Goal: Task Accomplishment & Management: Use online tool/utility

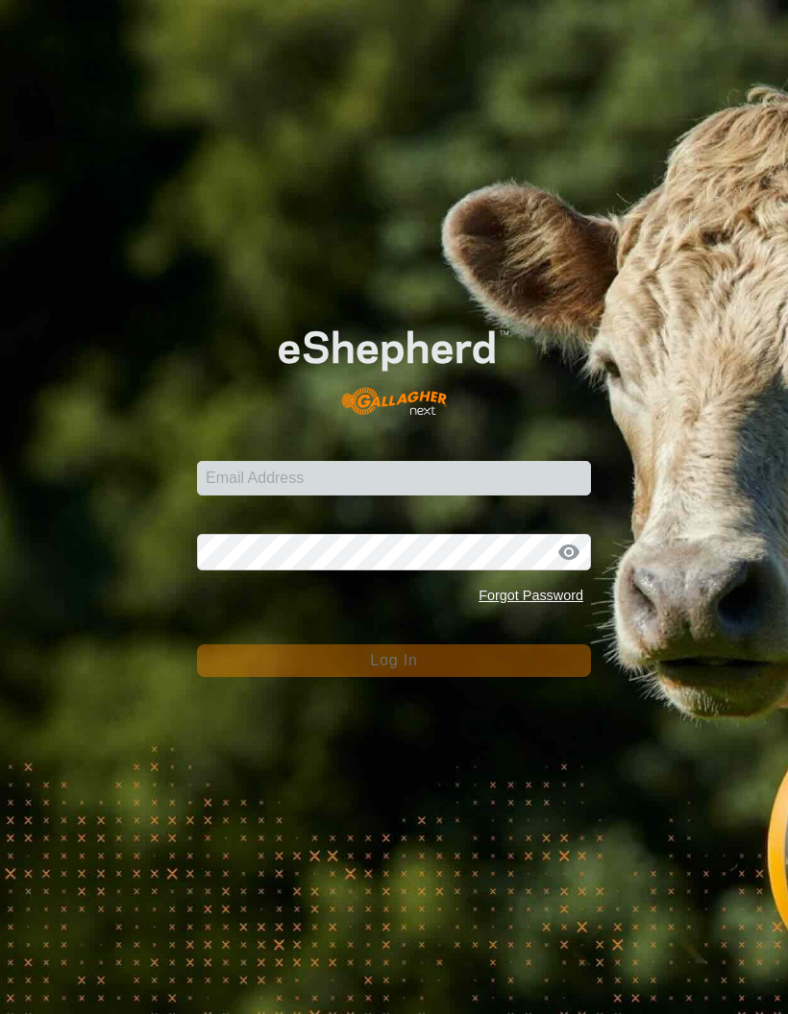
click at [473, 483] on div "Email Address" at bounding box center [394, 467] width 394 height 58
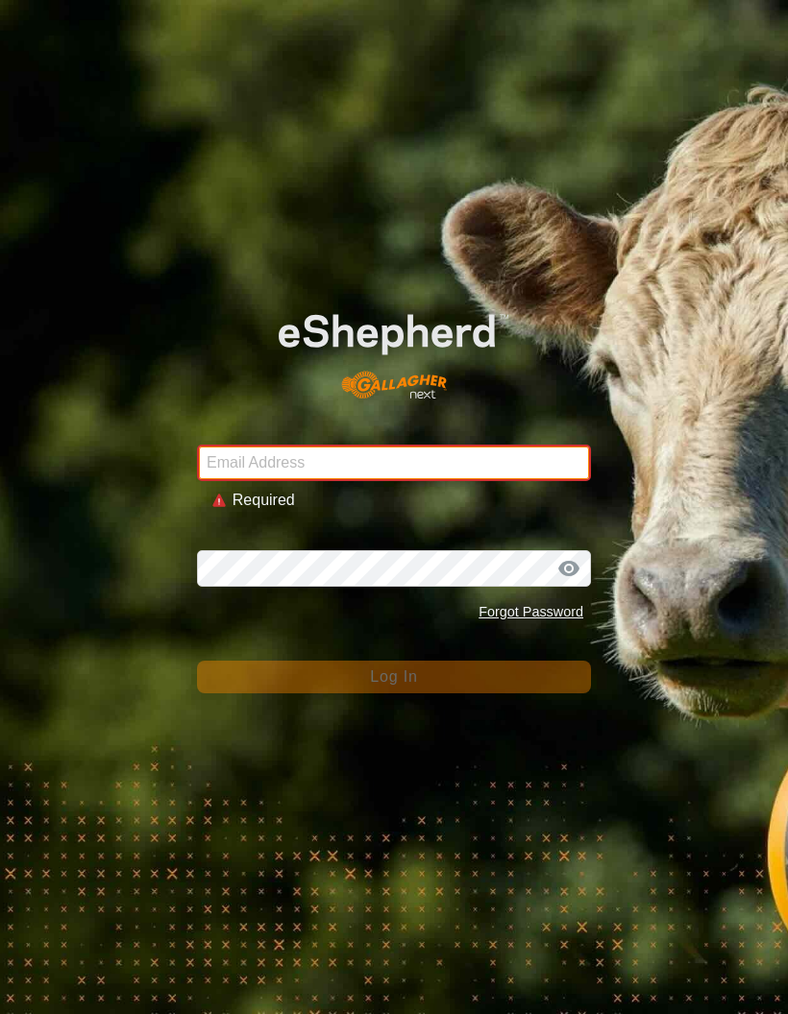
type input "[PERSON_NAME][EMAIL_ADDRESS][PERSON_NAME][DOMAIN_NAME]"
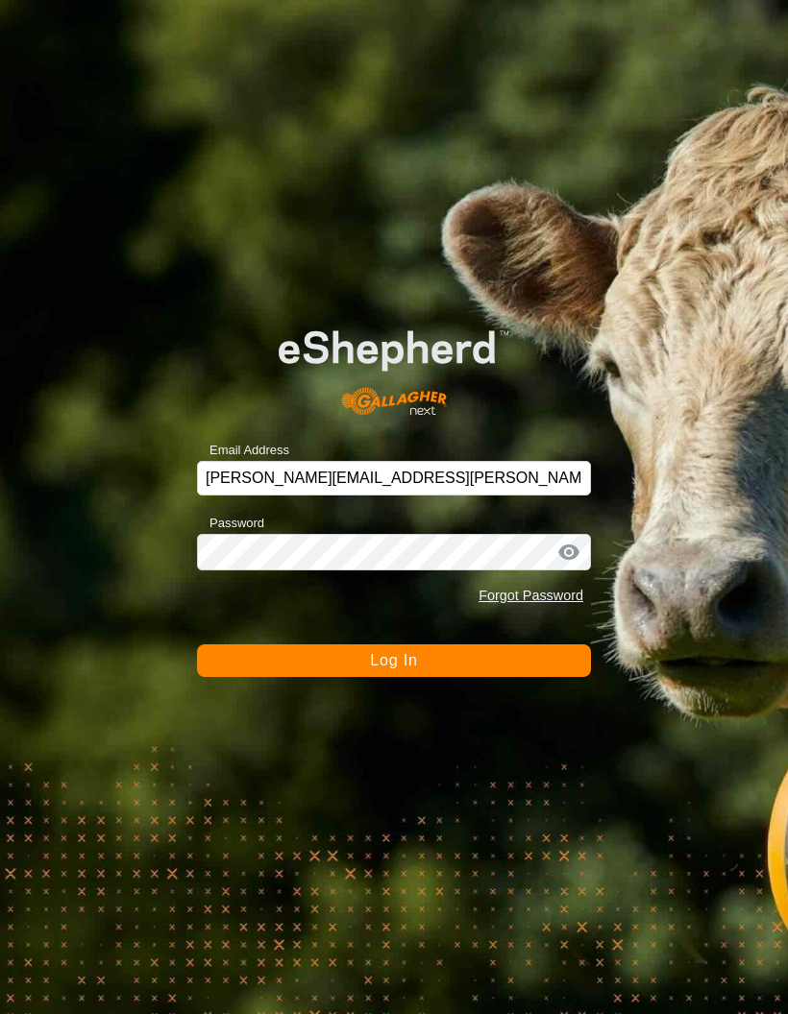
click at [454, 652] on button "Log In" at bounding box center [394, 660] width 394 height 33
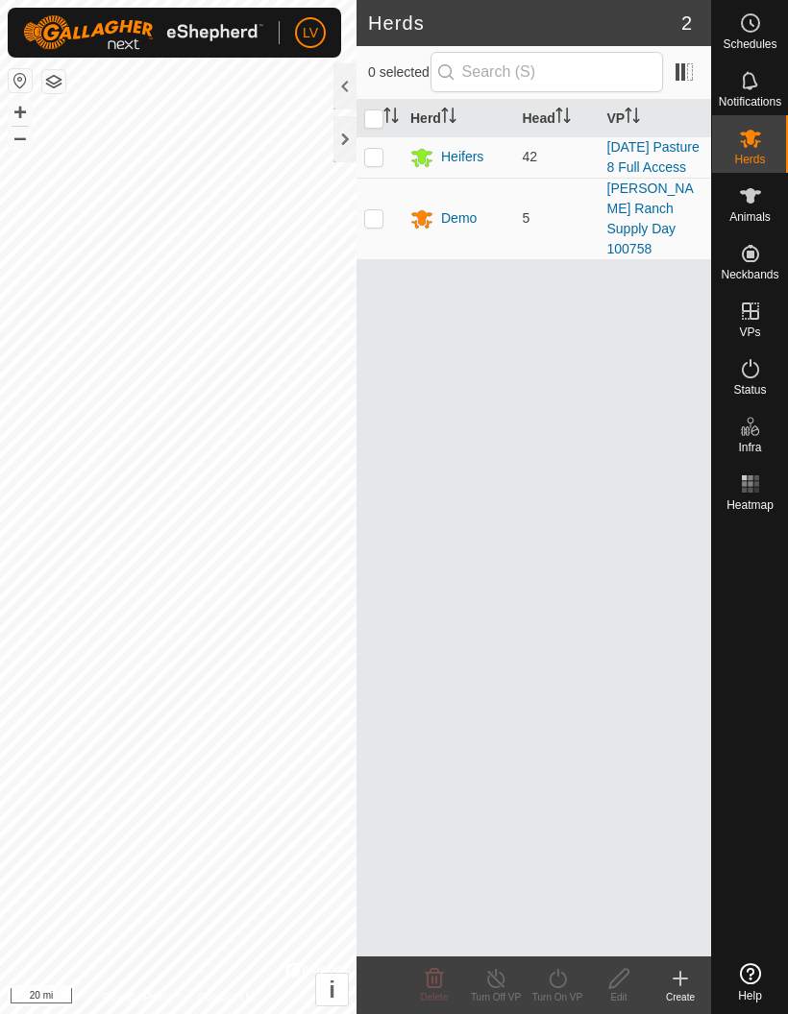
click at [340, 148] on div at bounding box center [344, 139] width 23 height 46
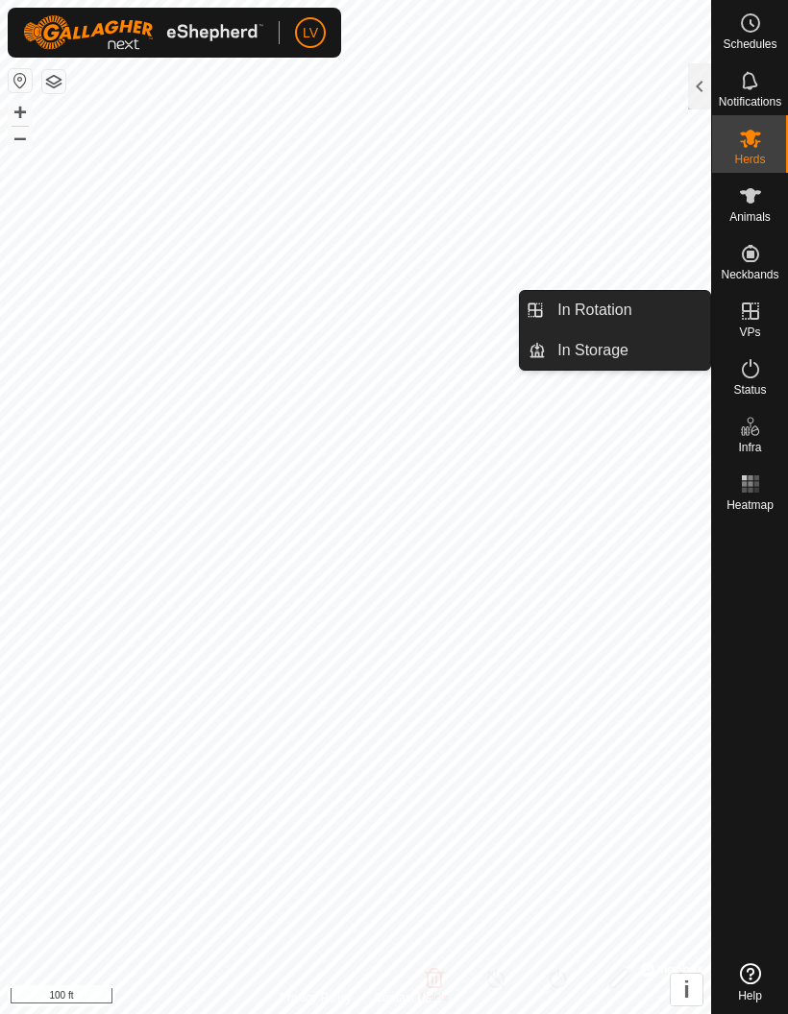
click at [758, 211] on span "Animals" at bounding box center [749, 217] width 41 height 12
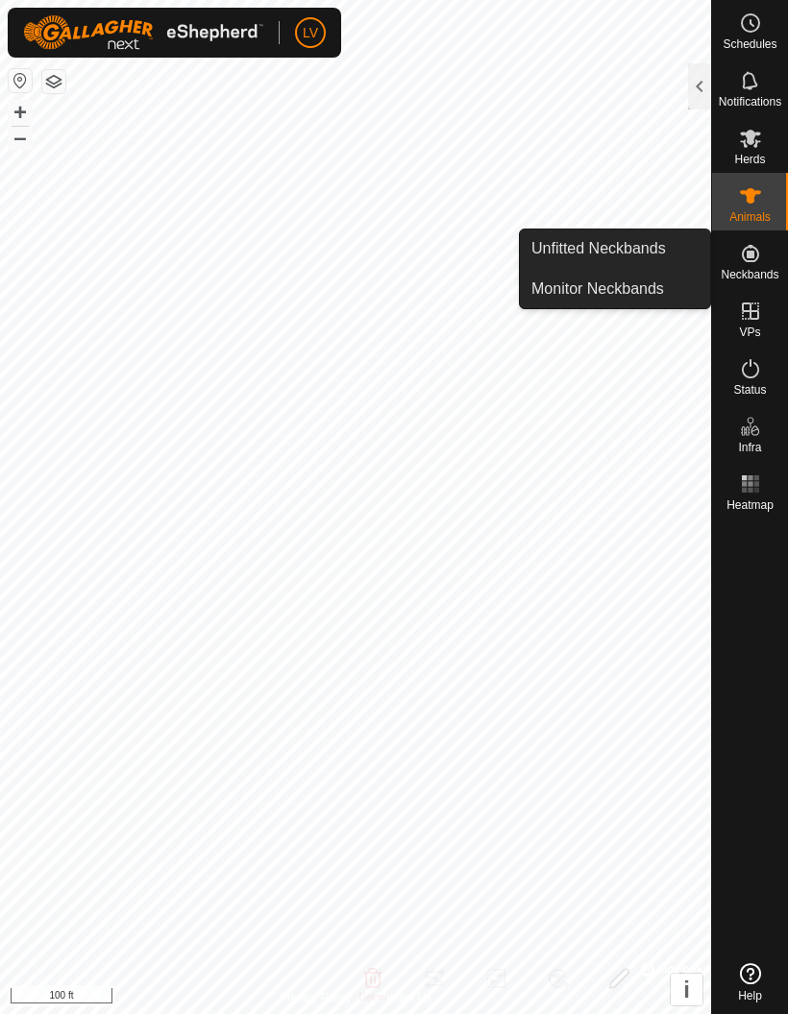
click at [696, 93] on div at bounding box center [699, 86] width 23 height 46
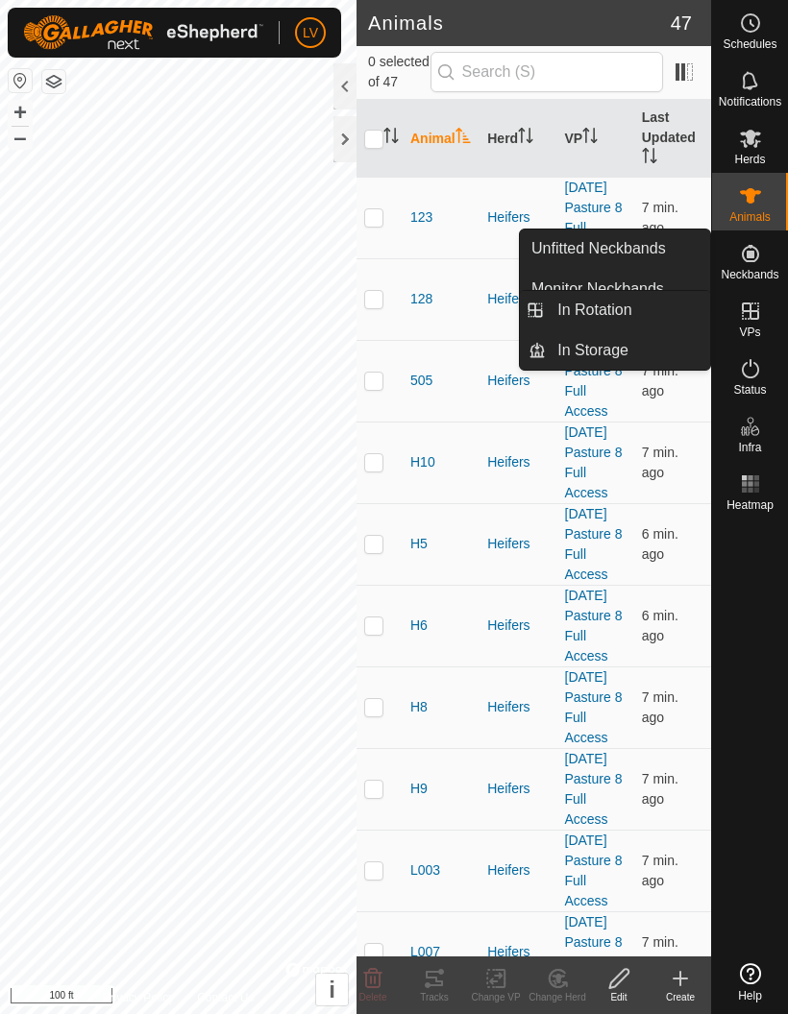
click at [646, 314] on link "In Rotation" at bounding box center [627, 310] width 164 height 38
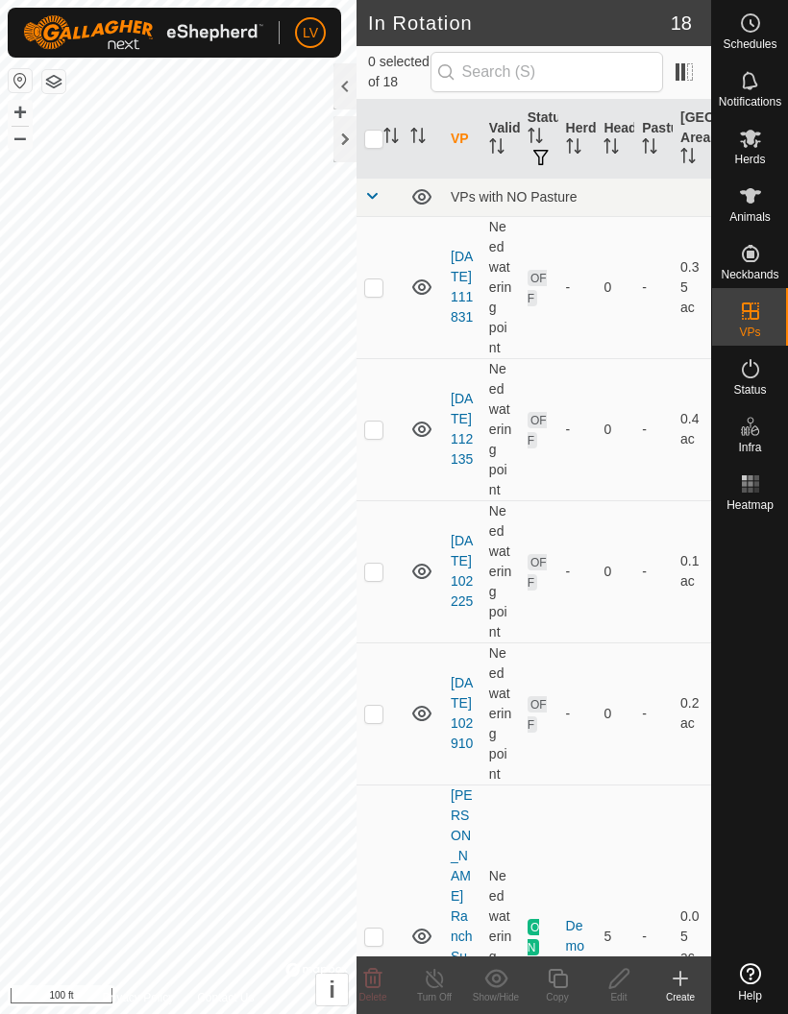
click at [675, 983] on icon at bounding box center [679, 978] width 23 height 23
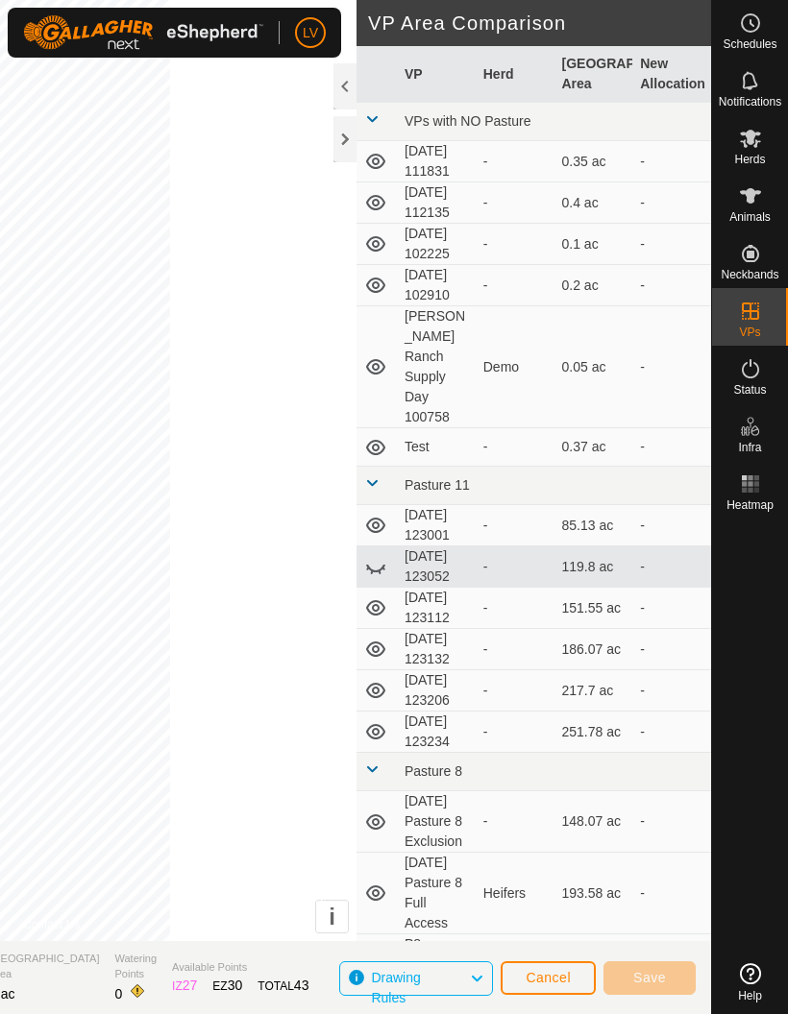
click at [562, 982] on span "Cancel" at bounding box center [547, 977] width 45 height 15
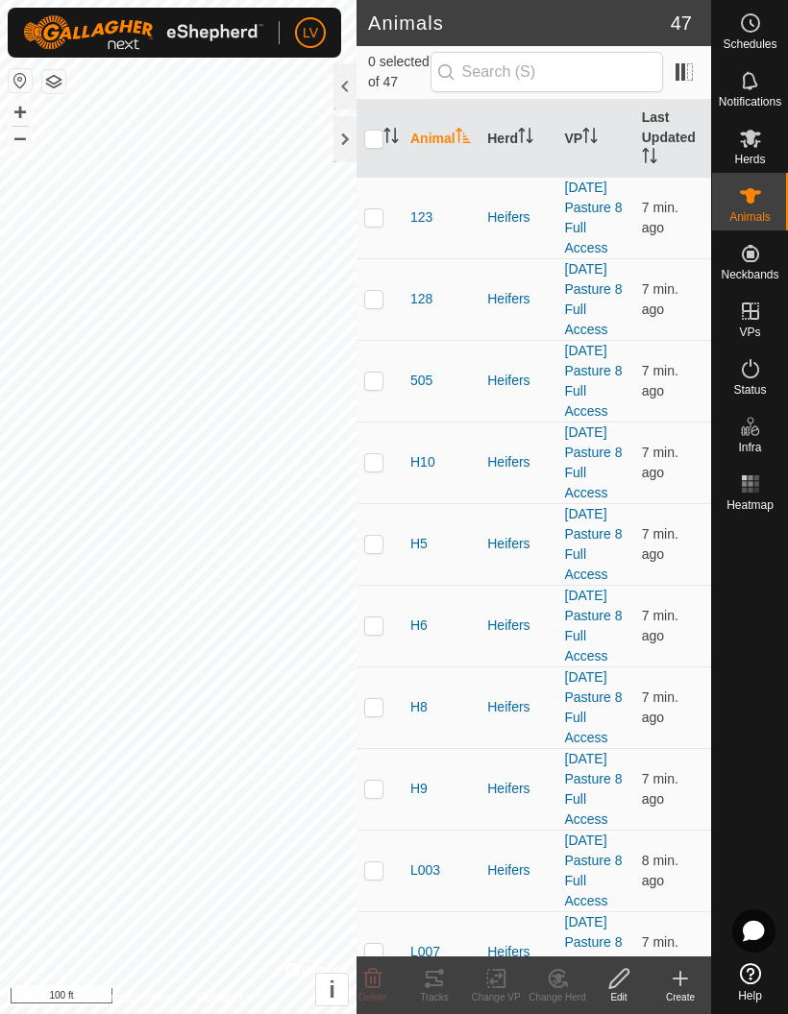
click at [668, 991] on div "Create" at bounding box center [679, 997] width 61 height 14
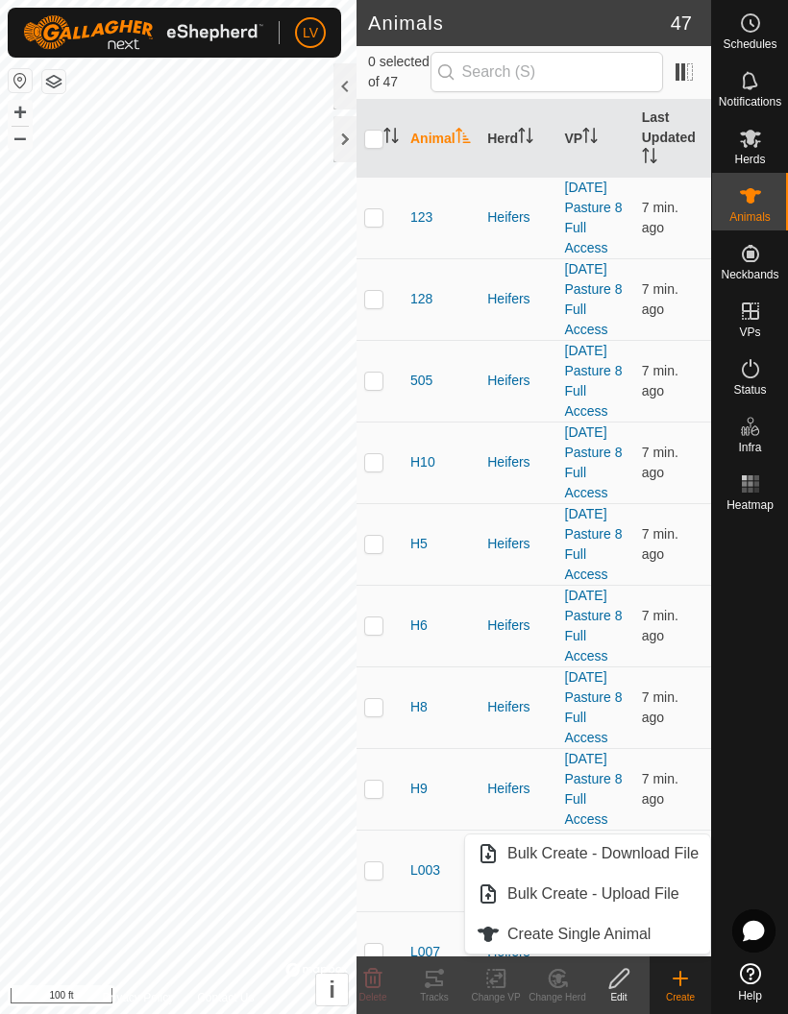
click at [687, 985] on icon at bounding box center [679, 978] width 23 height 23
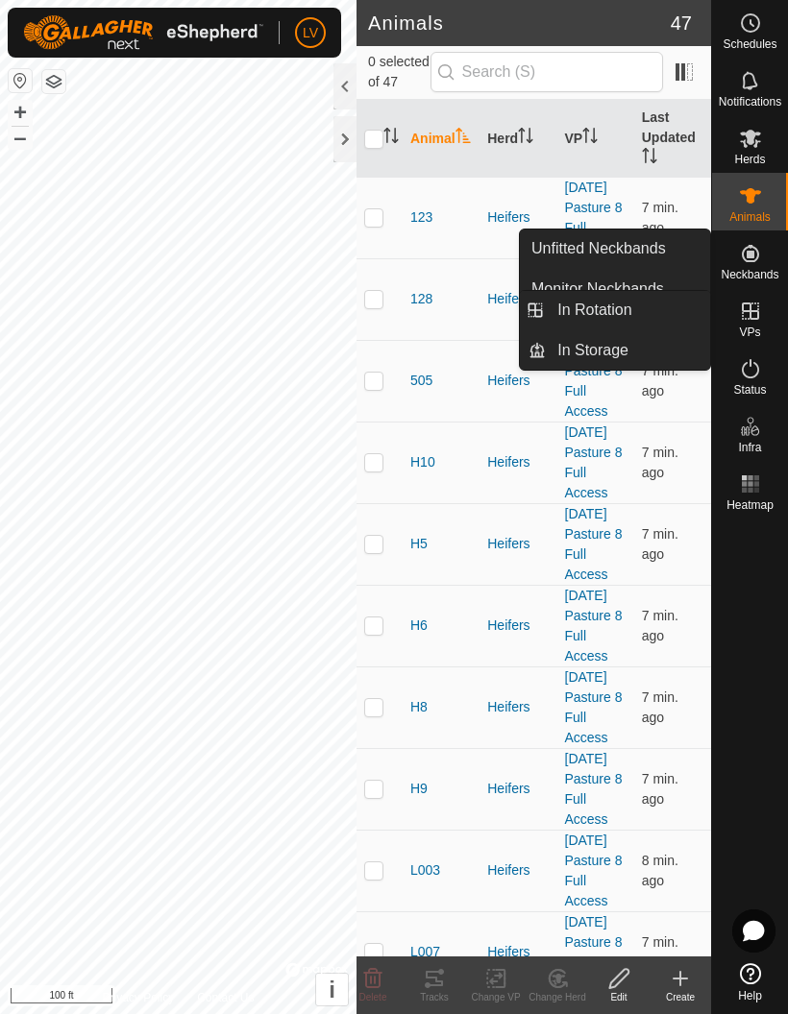
click at [636, 311] on link "In Rotation" at bounding box center [627, 310] width 164 height 38
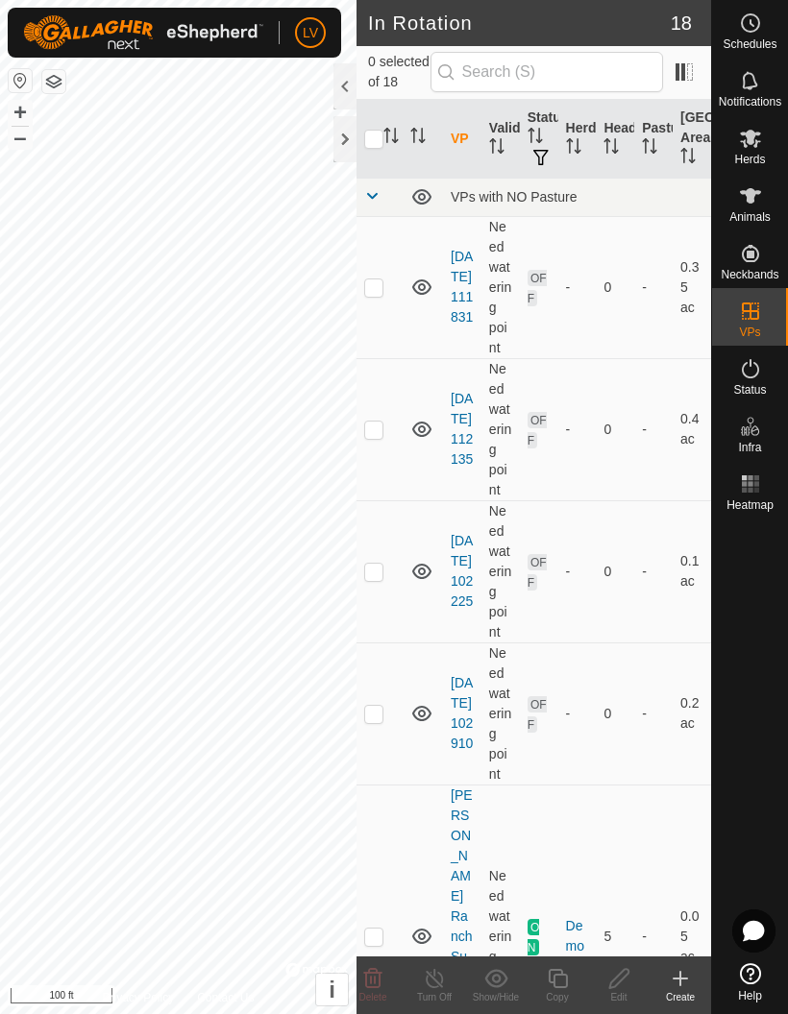
click at [680, 999] on div "Create" at bounding box center [679, 997] width 61 height 14
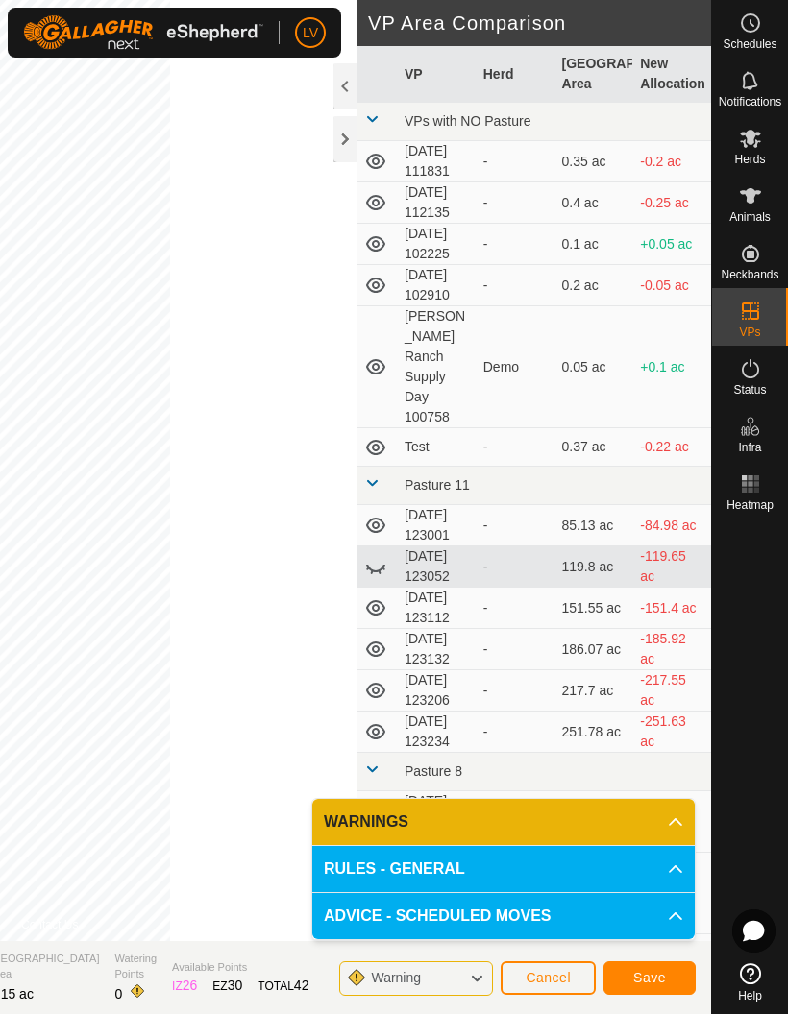
click at [667, 979] on button "Save" at bounding box center [649, 978] width 92 height 34
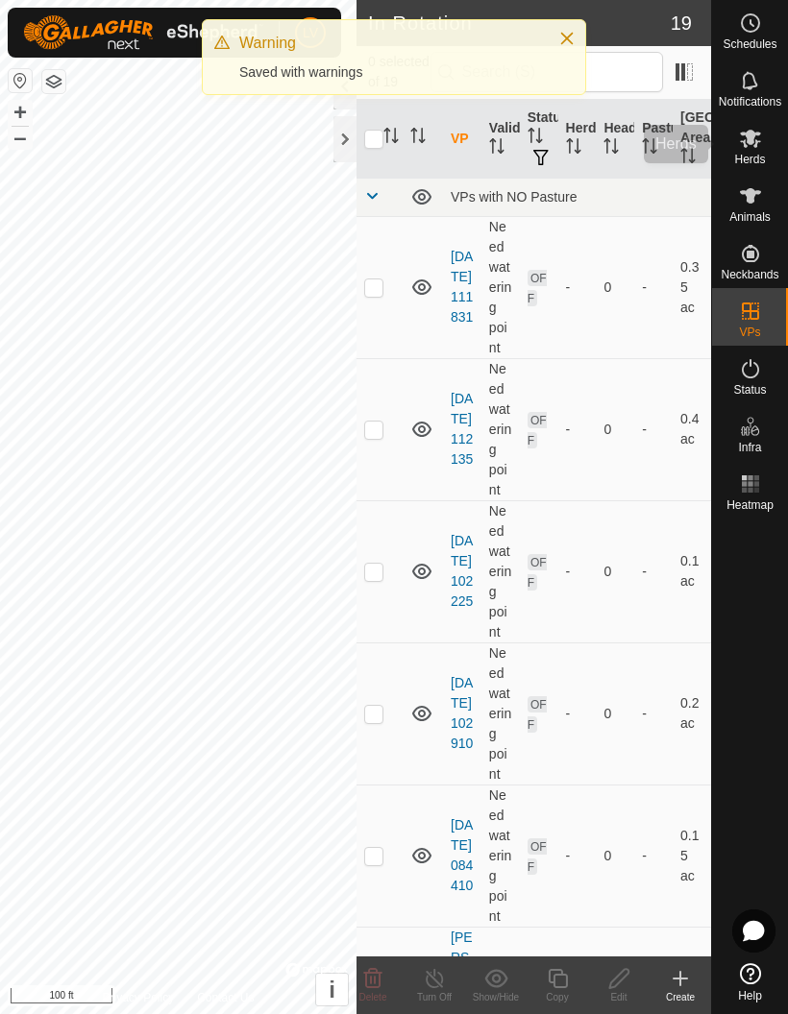
click at [756, 162] on span "Herds" at bounding box center [749, 160] width 31 height 12
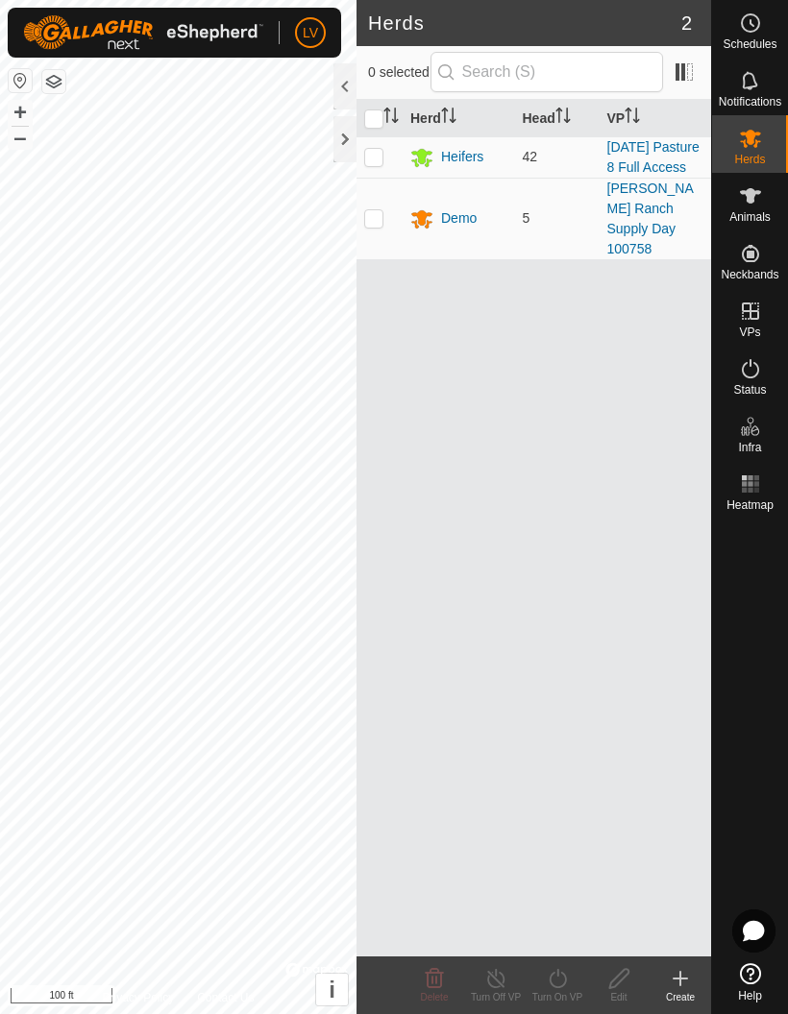
click at [460, 229] on div "Demo" at bounding box center [459, 218] width 36 height 20
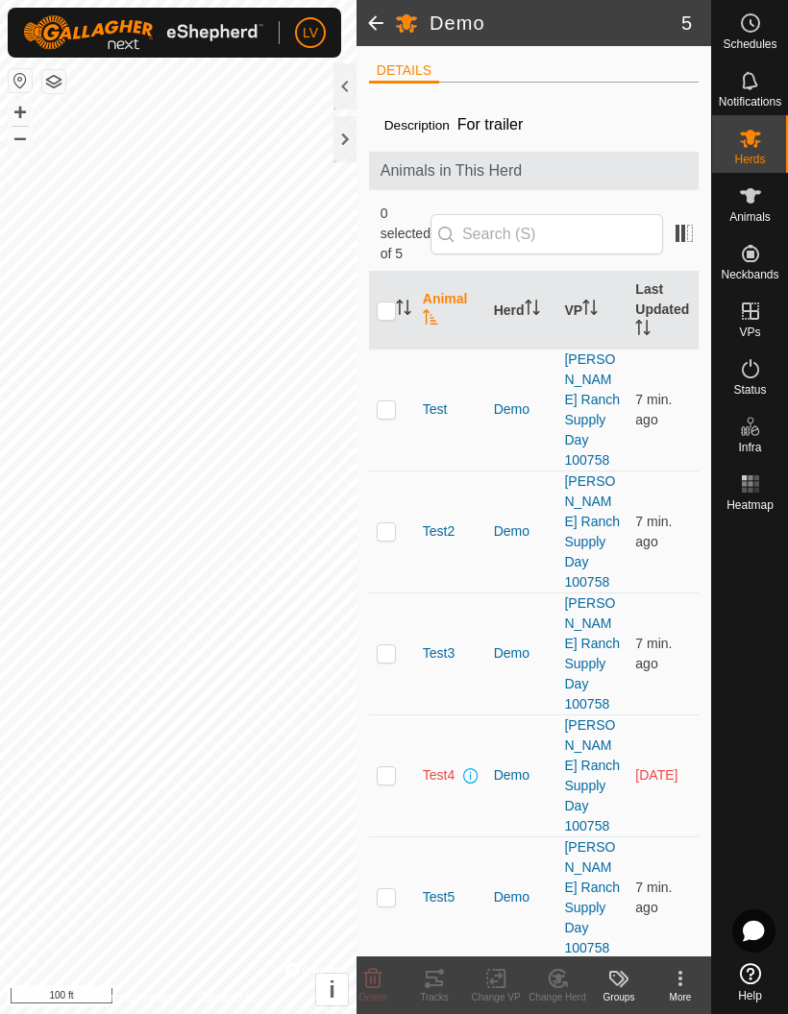
click at [388, 401] on p-checkbox at bounding box center [385, 408] width 19 height 15
checkbox input "true"
click at [391, 523] on p-checkbox at bounding box center [385, 530] width 19 height 15
checkbox input "true"
click at [377, 645] on p-checkbox at bounding box center [385, 652] width 19 height 15
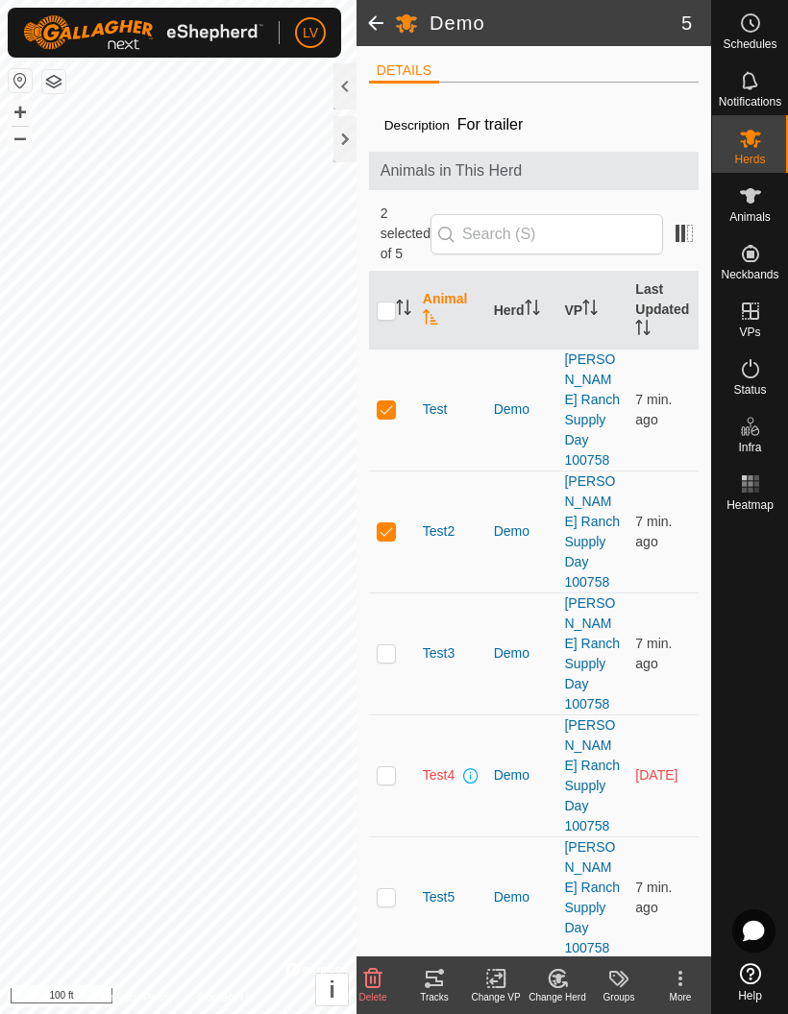
checkbox input "true"
click at [388, 767] on p-checkbox at bounding box center [385, 774] width 19 height 15
click at [389, 767] on p-checkbox at bounding box center [385, 774] width 19 height 15
checkbox input "false"
click at [381, 645] on p-checkbox at bounding box center [385, 652] width 19 height 15
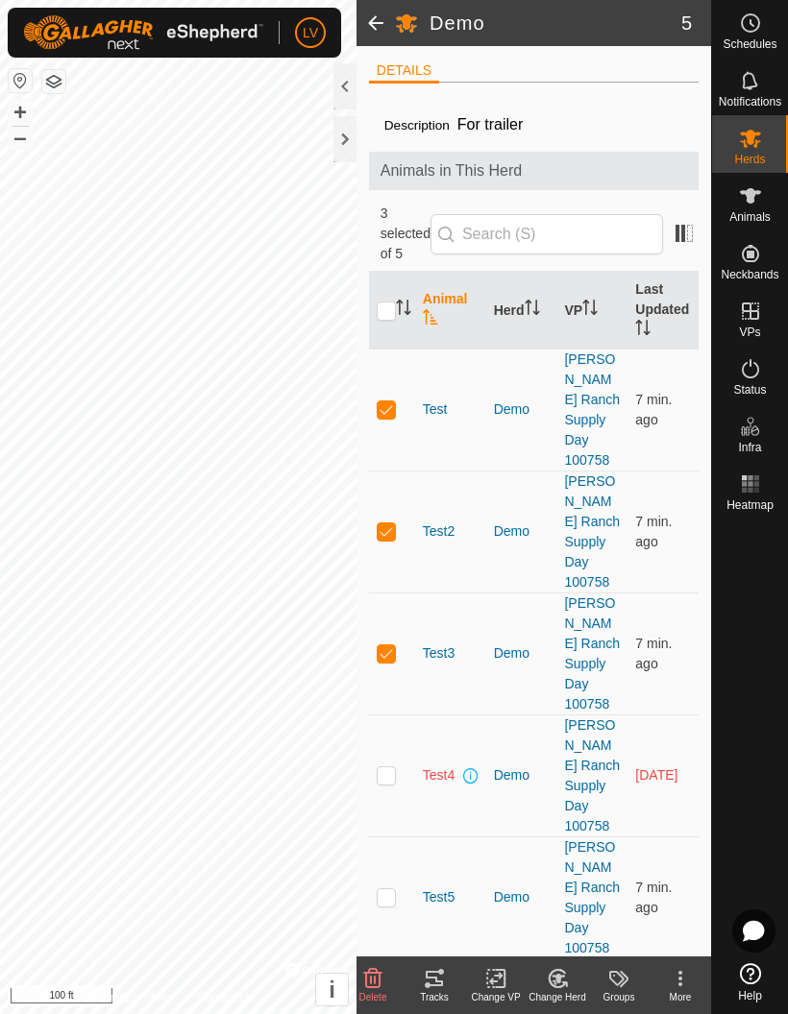
checkbox input "false"
click at [376, 523] on p-checkbox at bounding box center [385, 530] width 19 height 15
checkbox input "false"
click at [378, 401] on p-checkbox at bounding box center [385, 408] width 19 height 15
click at [381, 390] on td at bounding box center [392, 410] width 46 height 122
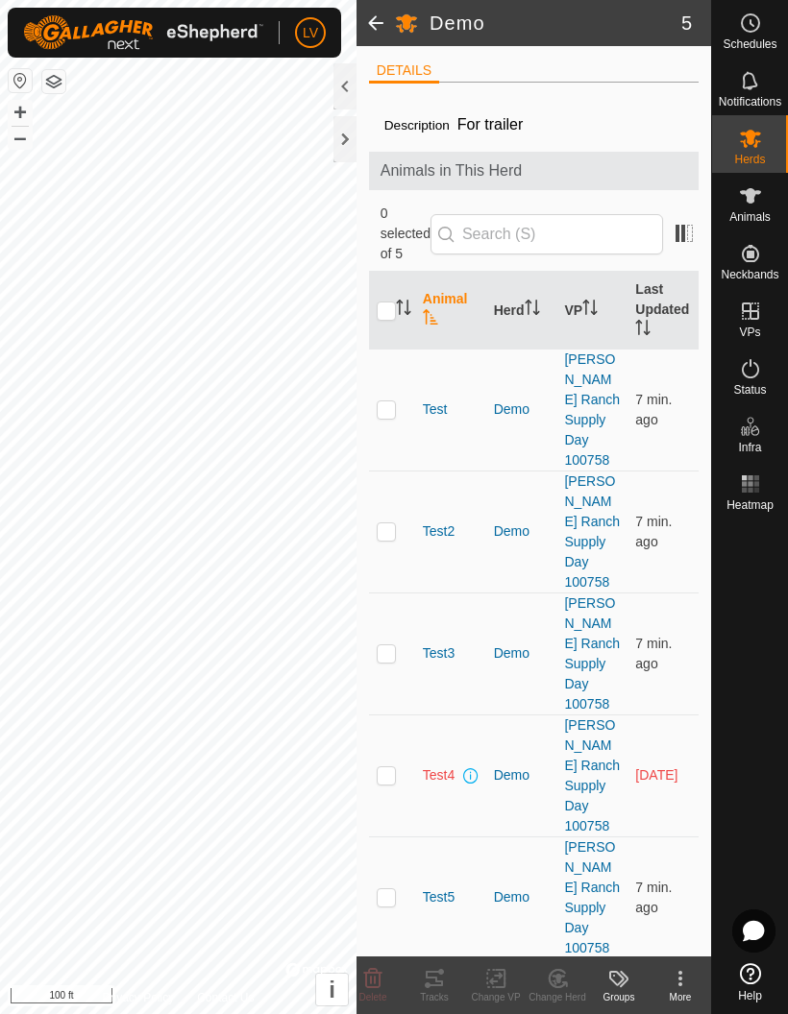
checkbox input "true"
click at [382, 523] on p-checkbox at bounding box center [385, 530] width 19 height 15
checkbox input "true"
click at [497, 970] on icon at bounding box center [500, 978] width 9 height 17
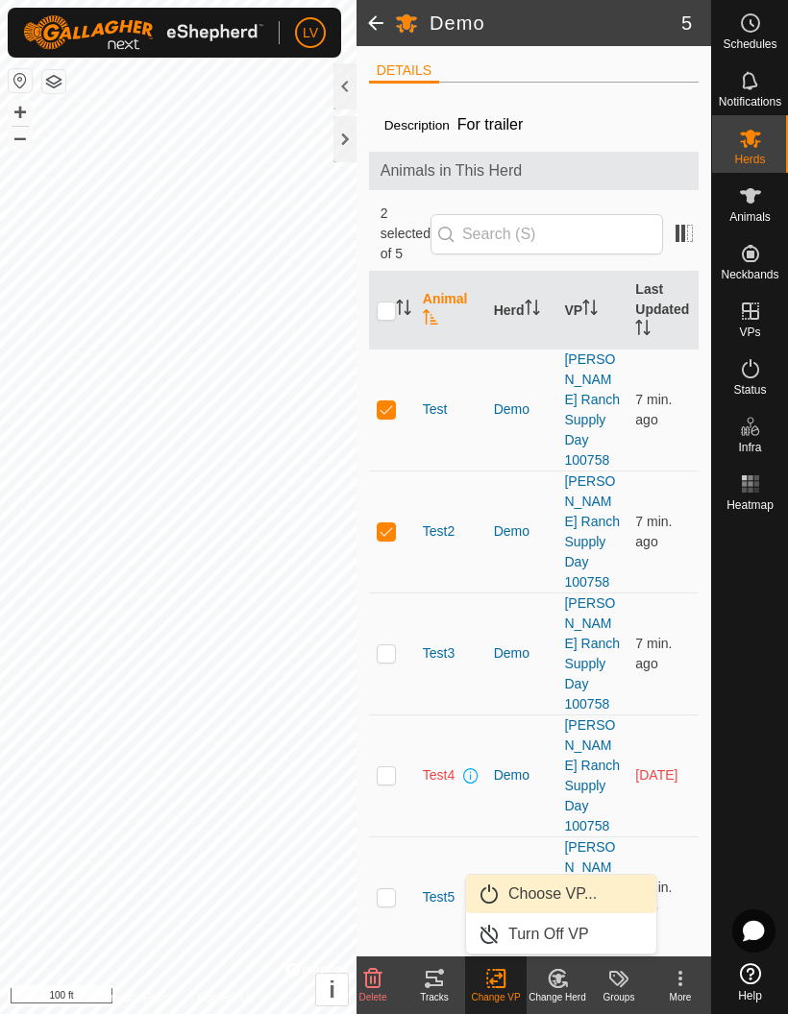
click at [589, 885] on span "Choose VP..." at bounding box center [552, 894] width 88 height 23
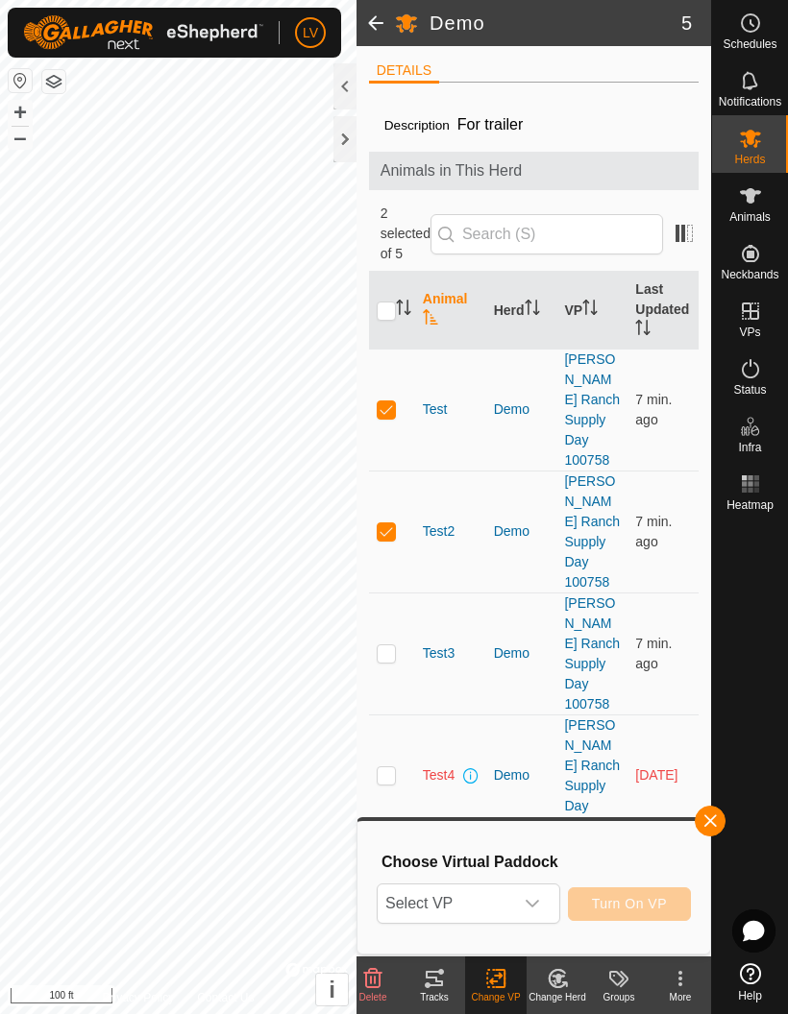
click at [531, 893] on div "dropdown trigger" at bounding box center [532, 904] width 38 height 38
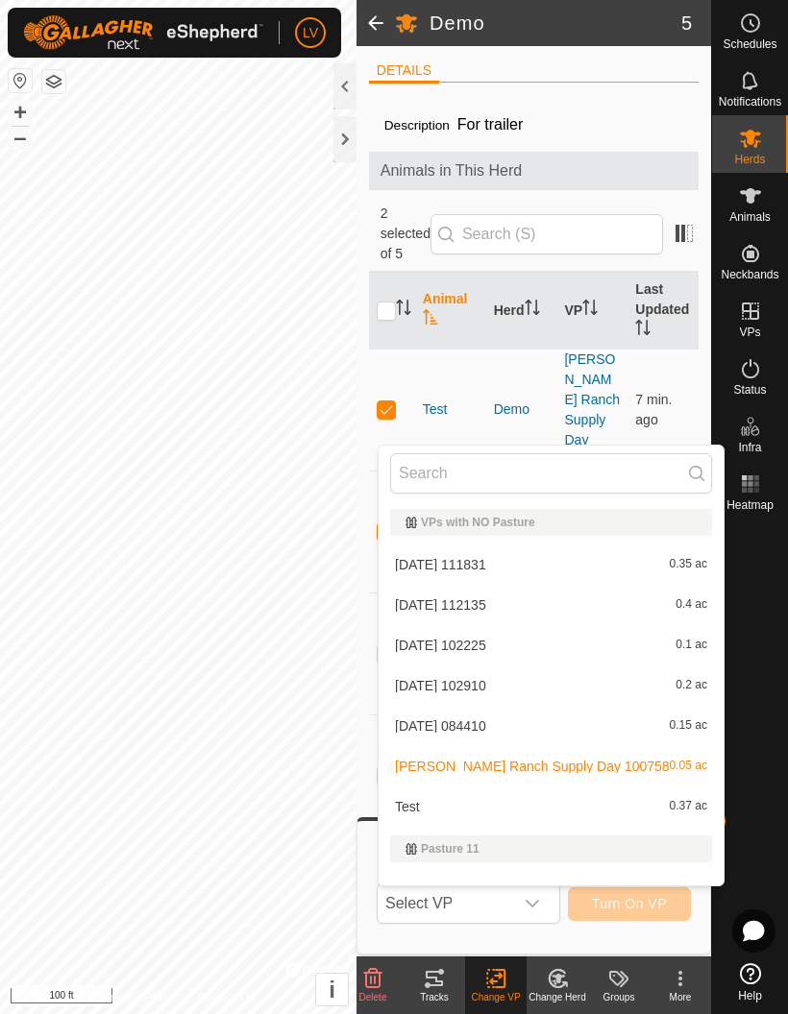
click at [684, 593] on td "7 min. ago" at bounding box center [662, 654] width 71 height 122
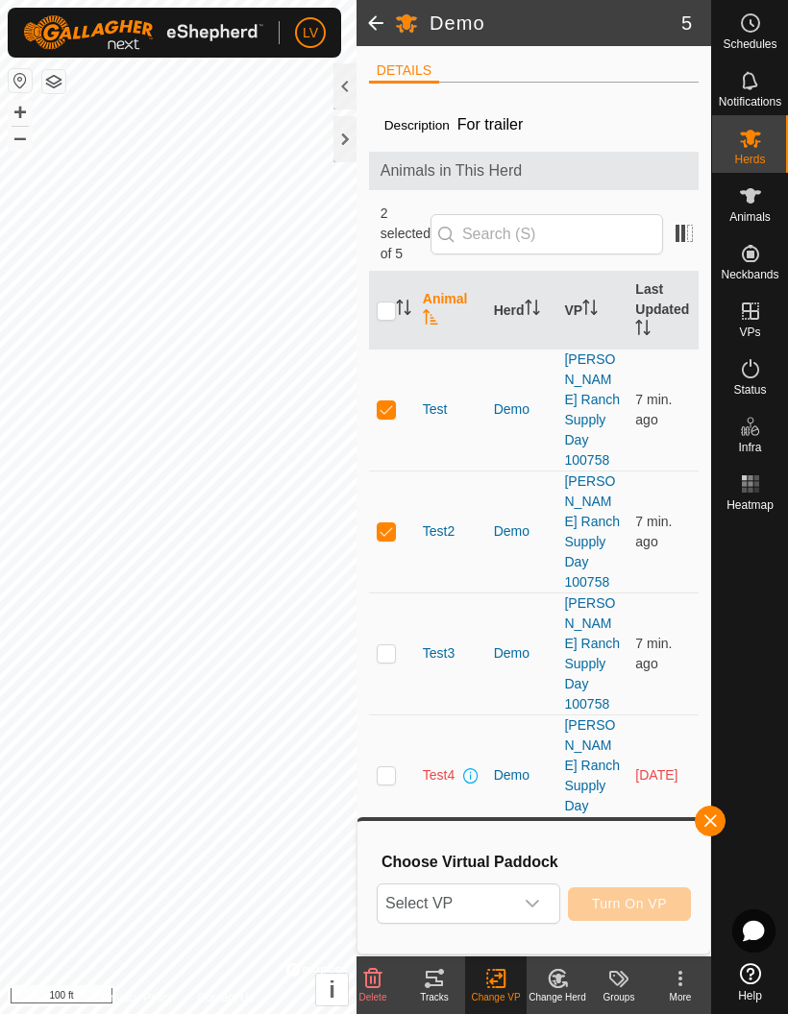
click at [530, 893] on div "dropdown trigger" at bounding box center [532, 904] width 38 height 38
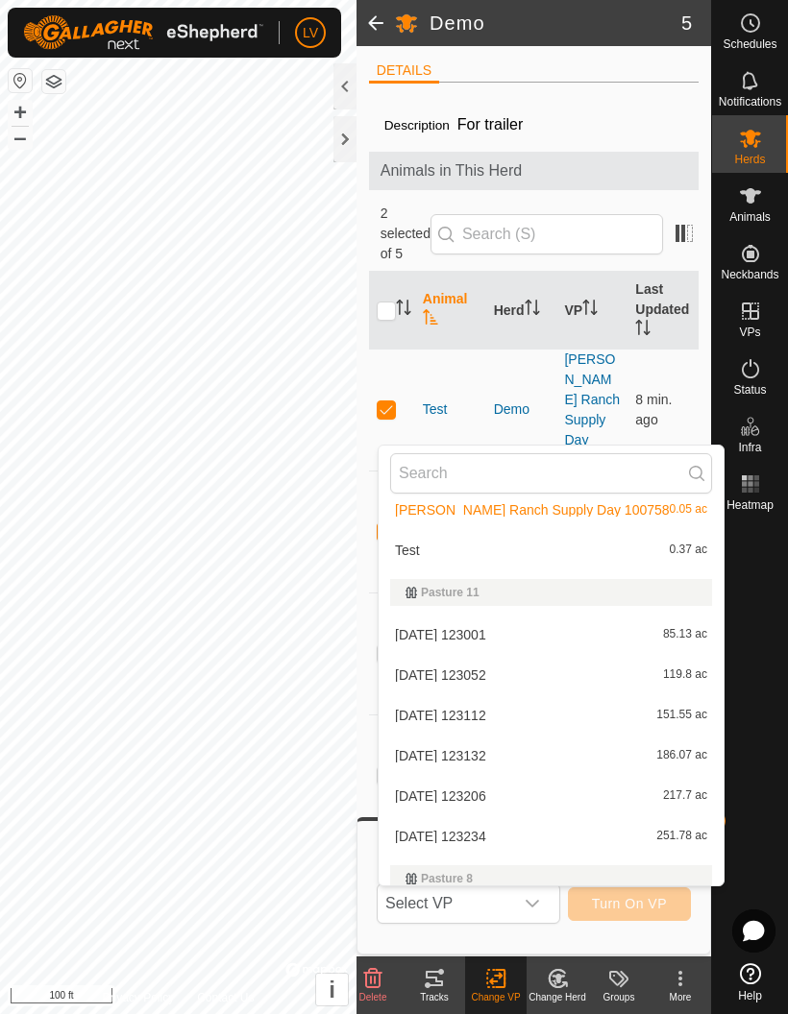
scroll to position [255, 0]
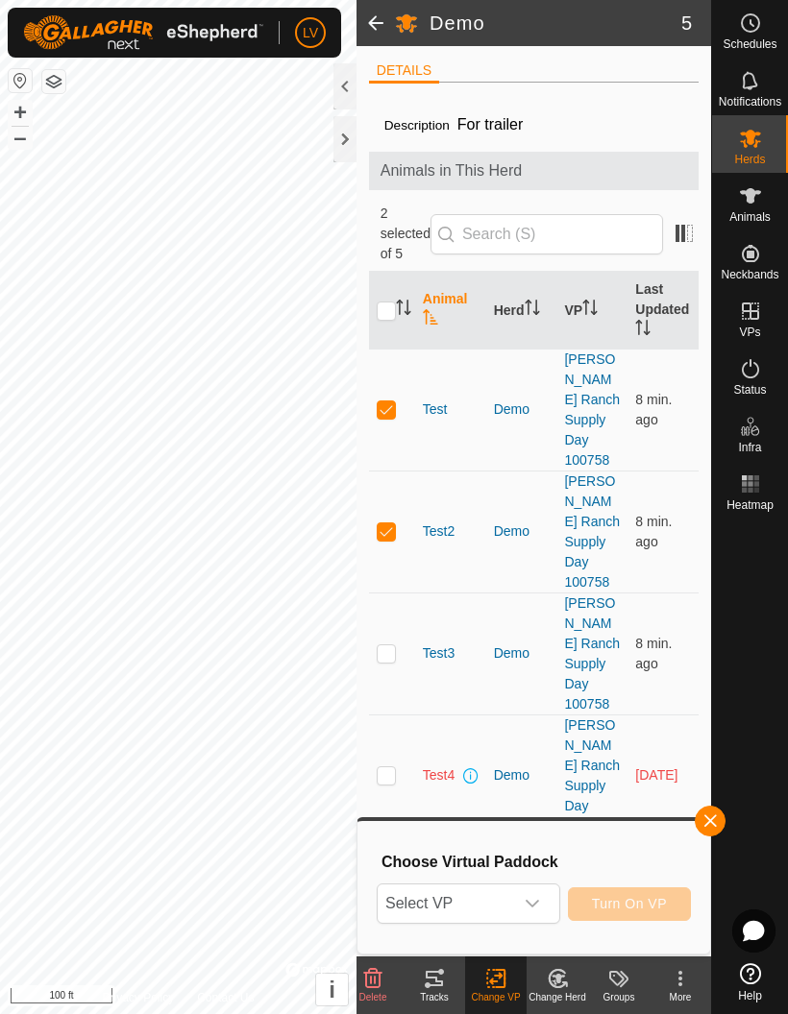
click at [708, 818] on span "button" at bounding box center [709, 820] width 15 height 15
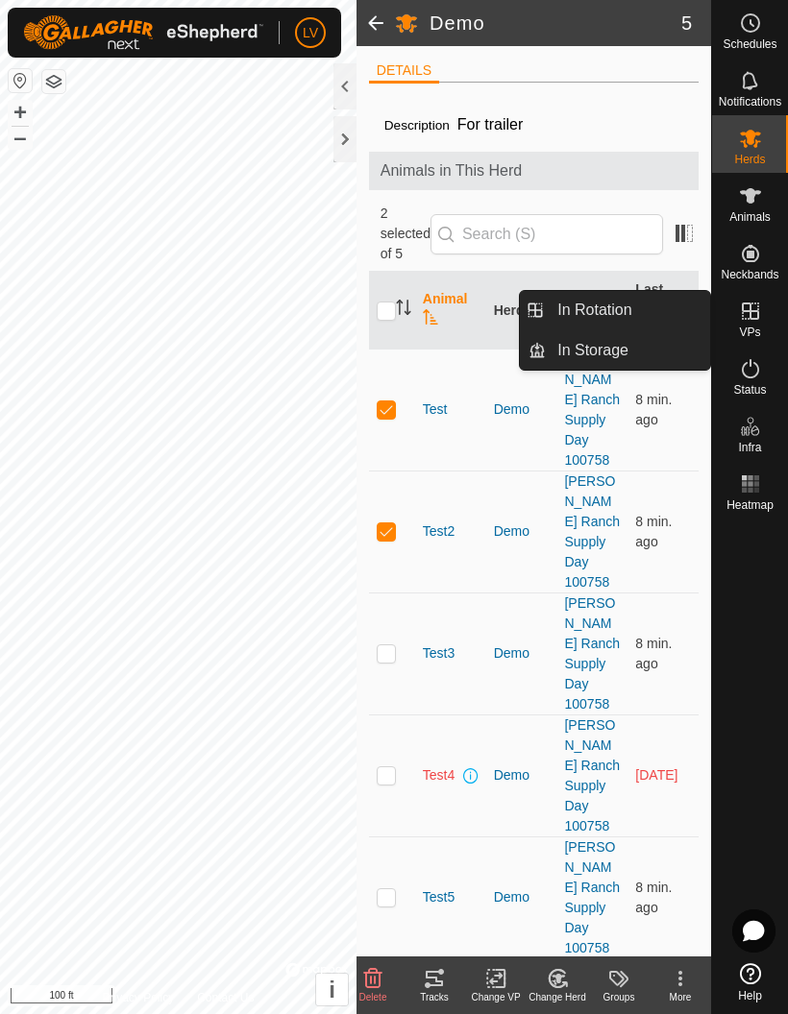
click at [642, 307] on link "In Rotation" at bounding box center [627, 310] width 164 height 38
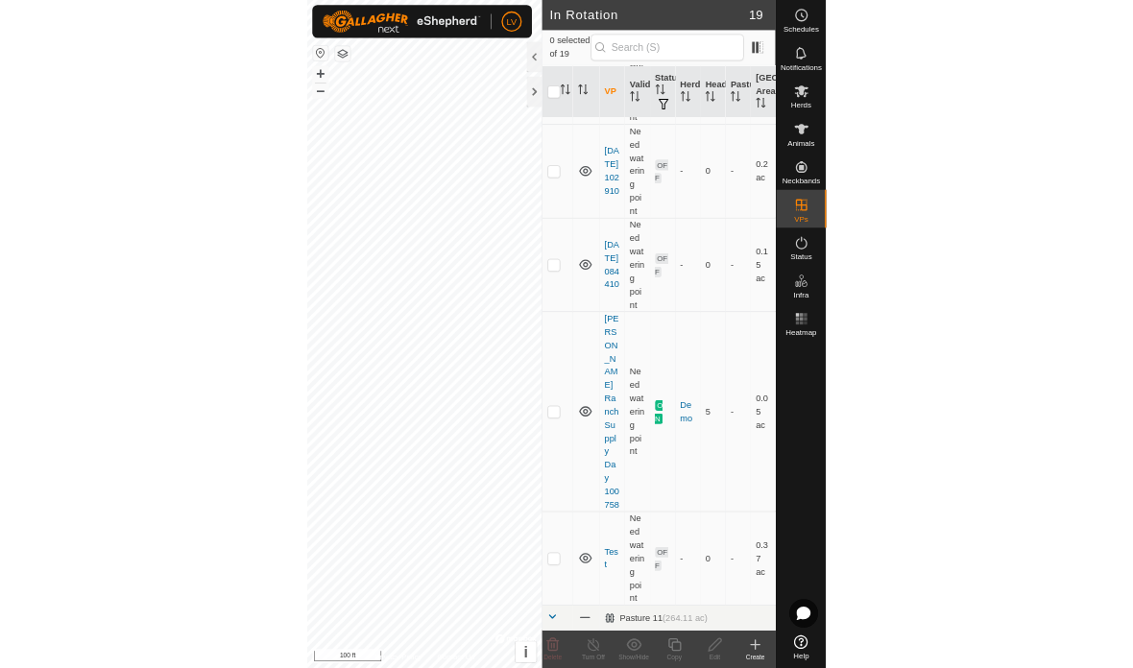
scroll to position [466, 0]
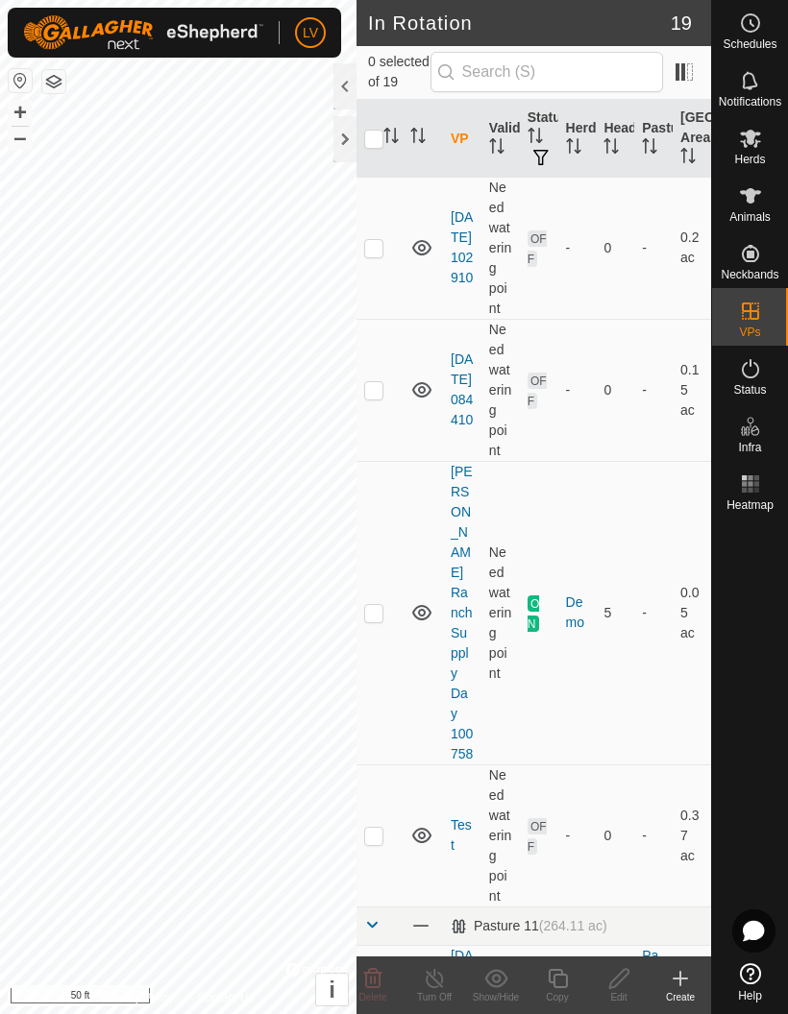
click at [371, 828] on p-checkbox at bounding box center [373, 835] width 19 height 15
click at [381, 828] on p-checkbox at bounding box center [373, 835] width 19 height 15
checkbox input "false"
click at [373, 605] on p-checkbox at bounding box center [373, 612] width 19 height 15
click at [367, 605] on p-checkbox at bounding box center [373, 612] width 19 height 15
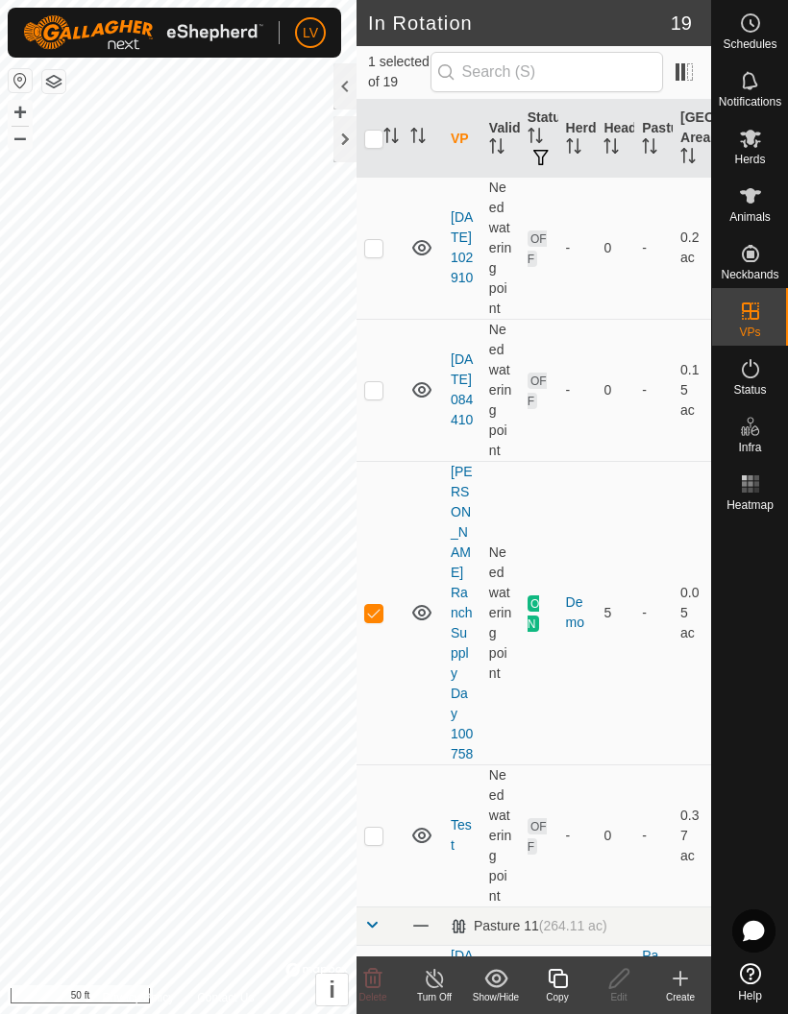
checkbox input "false"
click at [371, 376] on td at bounding box center [379, 390] width 46 height 142
checkbox input "true"
click at [631, 979] on edit-svg-icon at bounding box center [618, 978] width 61 height 23
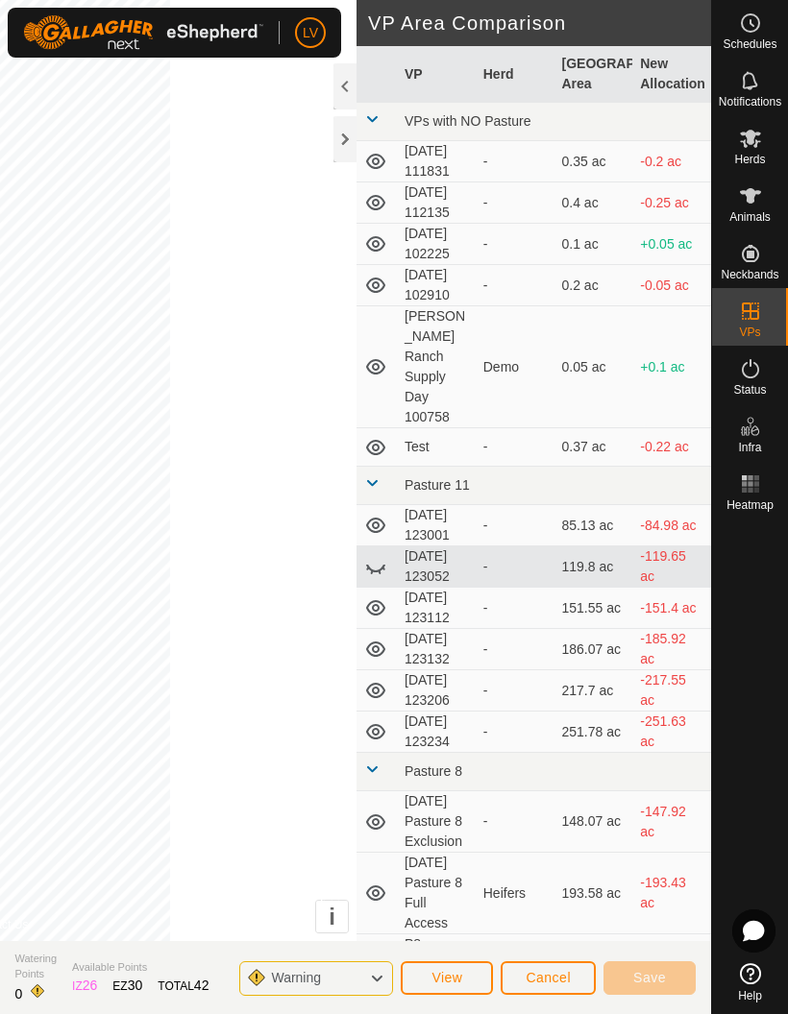
click at [463, 970] on button "View" at bounding box center [446, 978] width 92 height 34
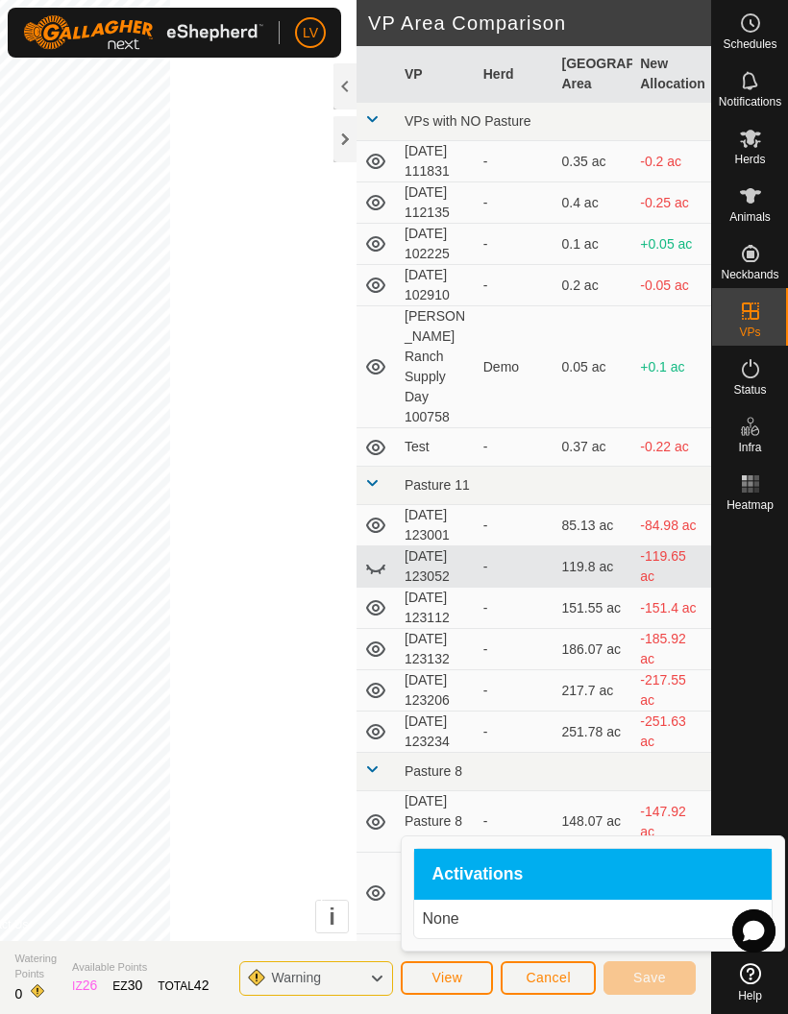
click at [459, 968] on button "View" at bounding box center [446, 978] width 92 height 34
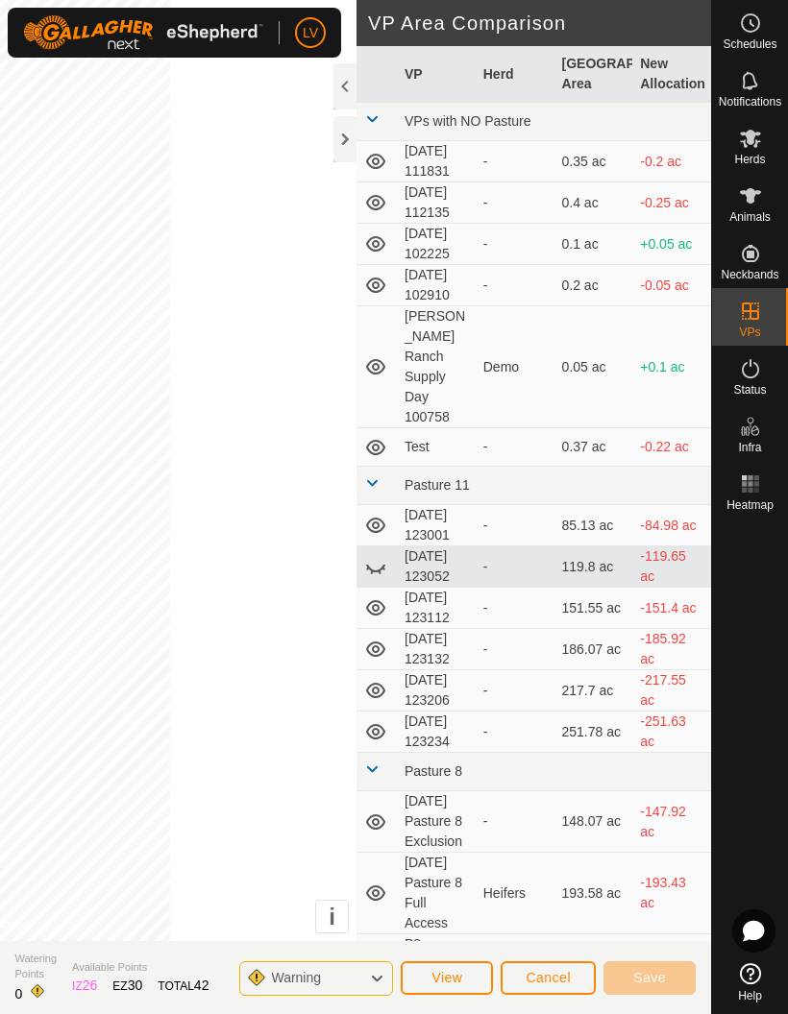
click at [561, 970] on span "Cancel" at bounding box center [547, 977] width 45 height 15
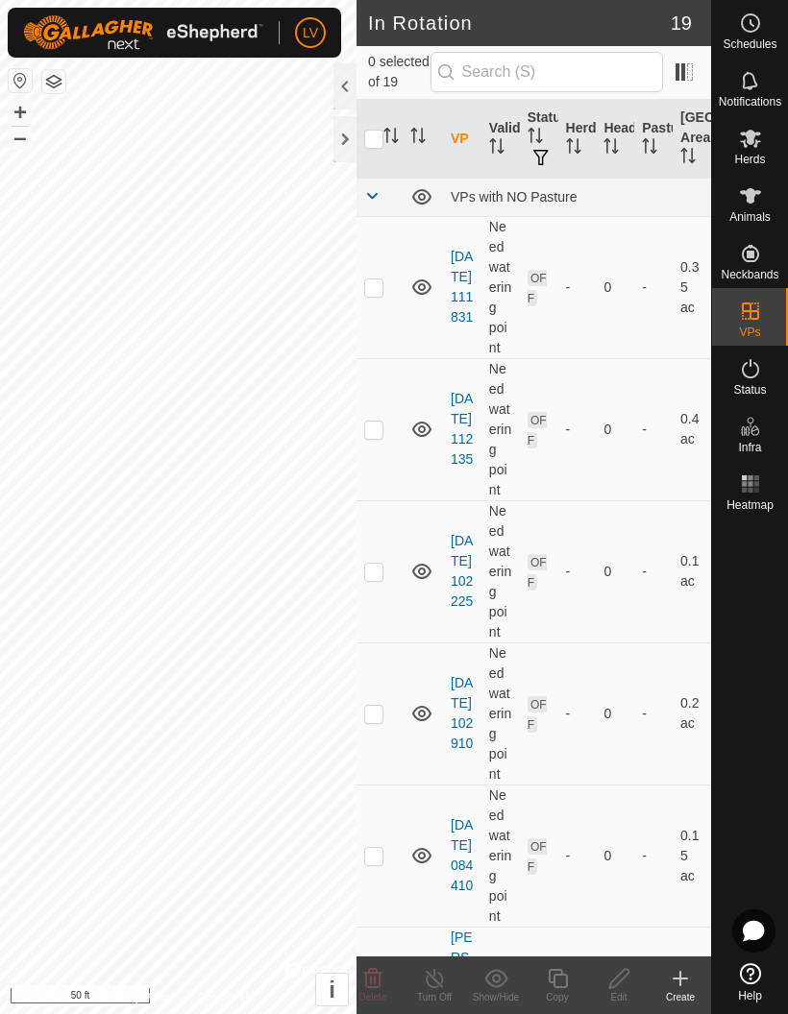
click at [391, 421] on td at bounding box center [379, 429] width 46 height 142
click at [375, 415] on td at bounding box center [379, 429] width 46 height 142
checkbox input "false"
click at [365, 578] on p-checkbox at bounding box center [373, 571] width 19 height 15
click at [375, 559] on td at bounding box center [379, 571] width 46 height 142
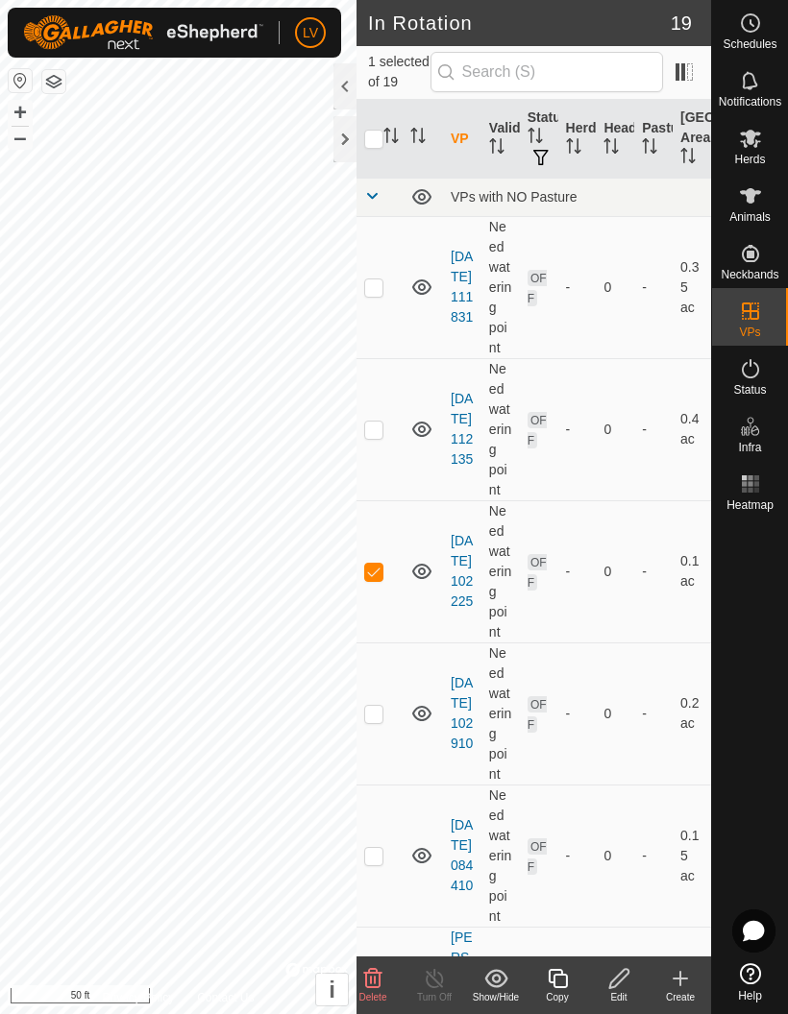
checkbox input "false"
click at [387, 272] on td at bounding box center [379, 287] width 46 height 142
click at [371, 293] on p-checkbox at bounding box center [373, 286] width 19 height 15
checkbox input "false"
click at [375, 848] on p-checkbox at bounding box center [373, 855] width 19 height 15
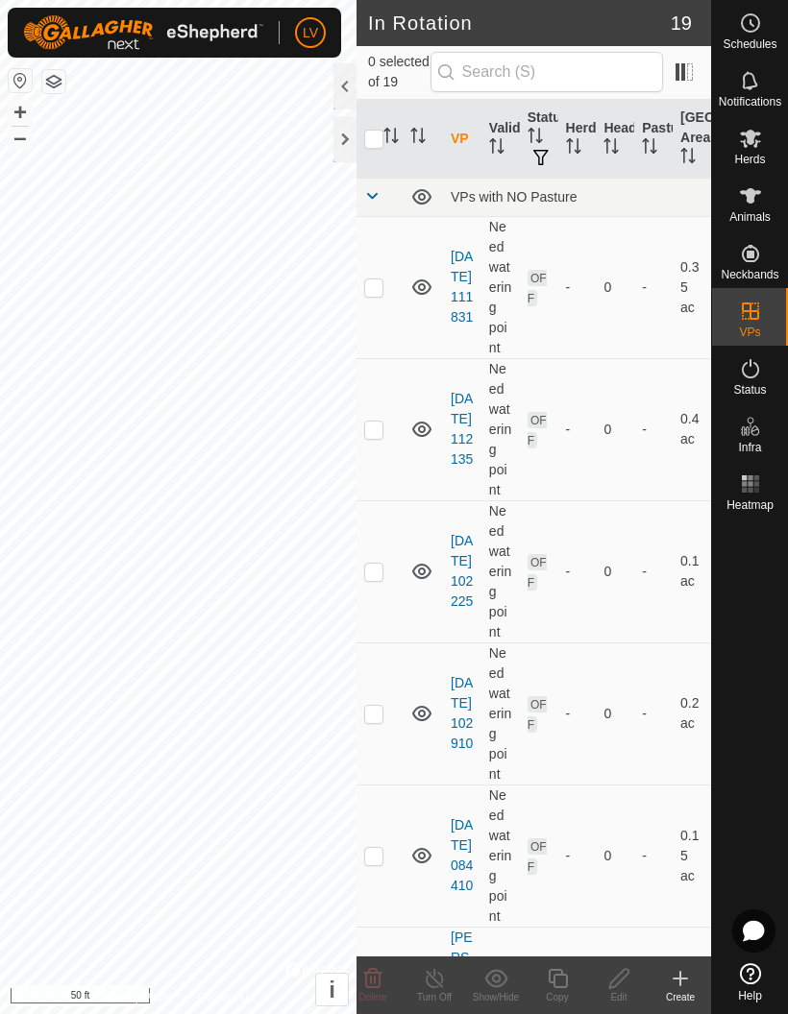
checkbox input "true"
click at [623, 975] on icon at bounding box center [619, 978] width 24 height 23
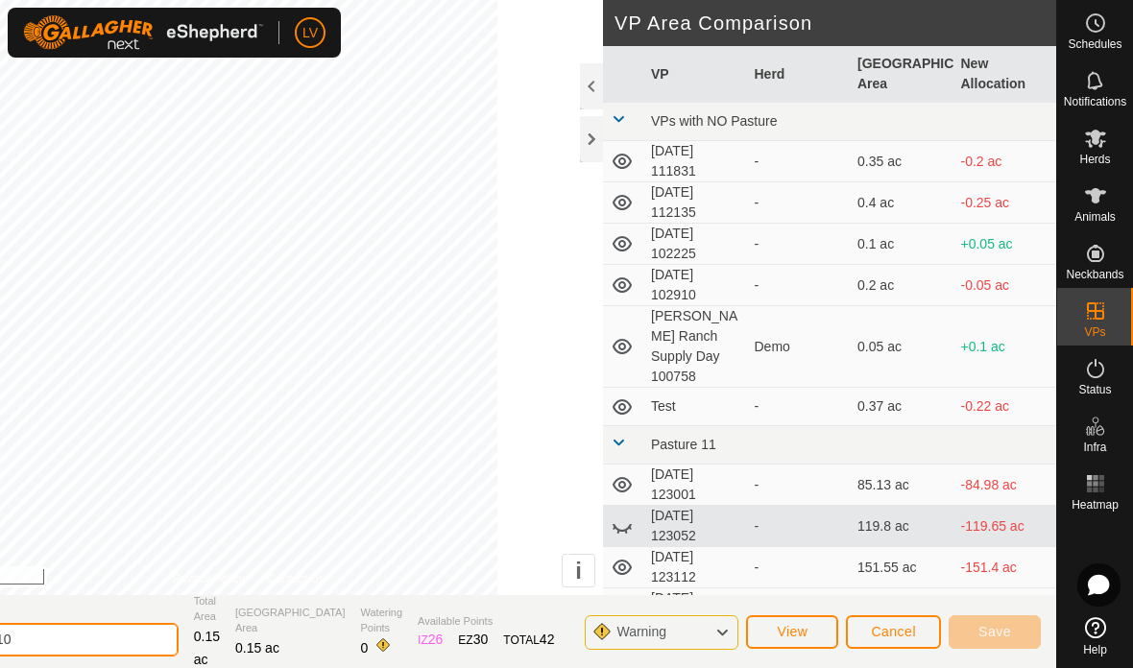
click at [162, 626] on input "[DATE] 084410" at bounding box center [44, 640] width 269 height 34
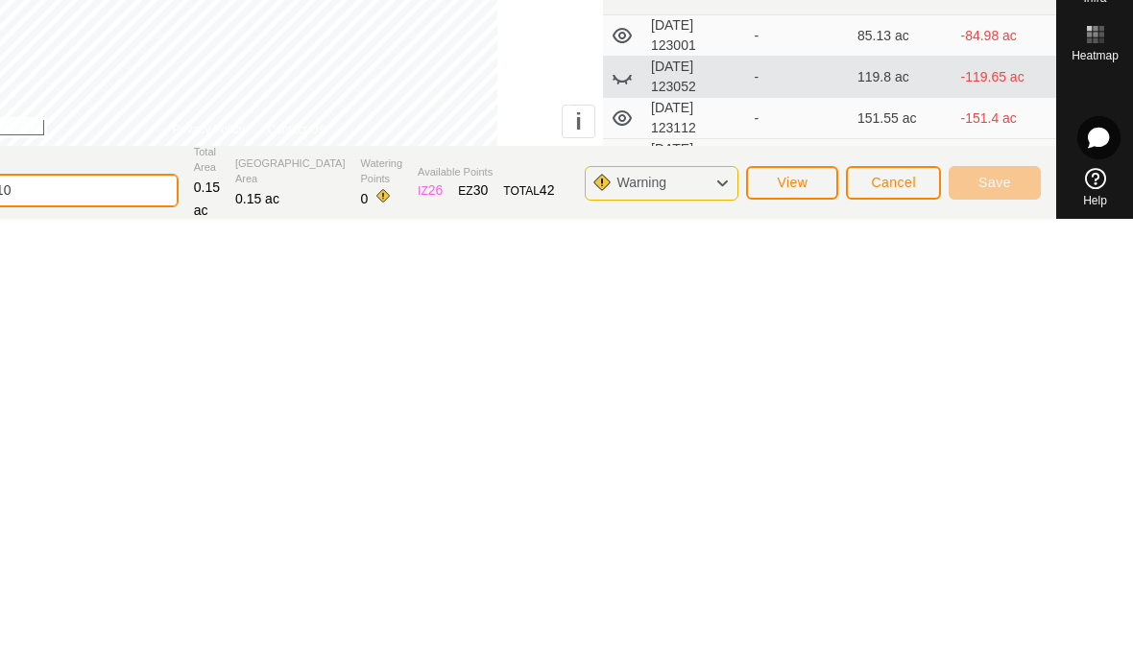
click at [162, 621] on input "[DATE] 084410" at bounding box center [44, 638] width 269 height 34
type input "2"
type input "SDSU CWood FDay"
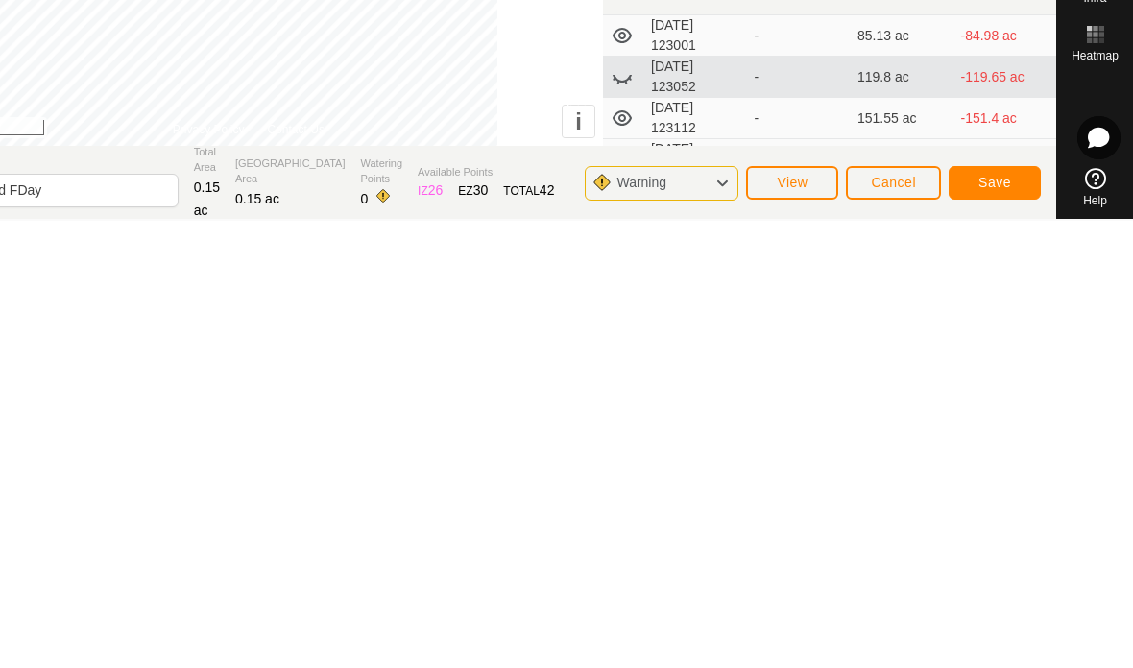
click at [787, 622] on span "Save" at bounding box center [995, 629] width 33 height 15
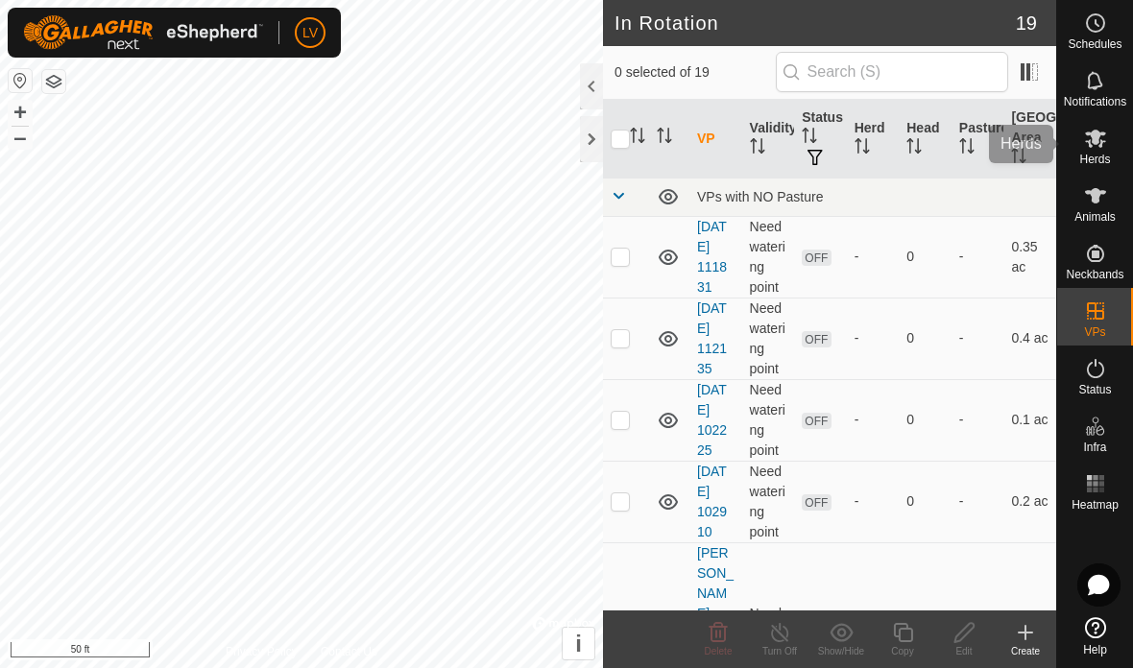
click at [787, 139] on icon at bounding box center [1095, 139] width 21 height 18
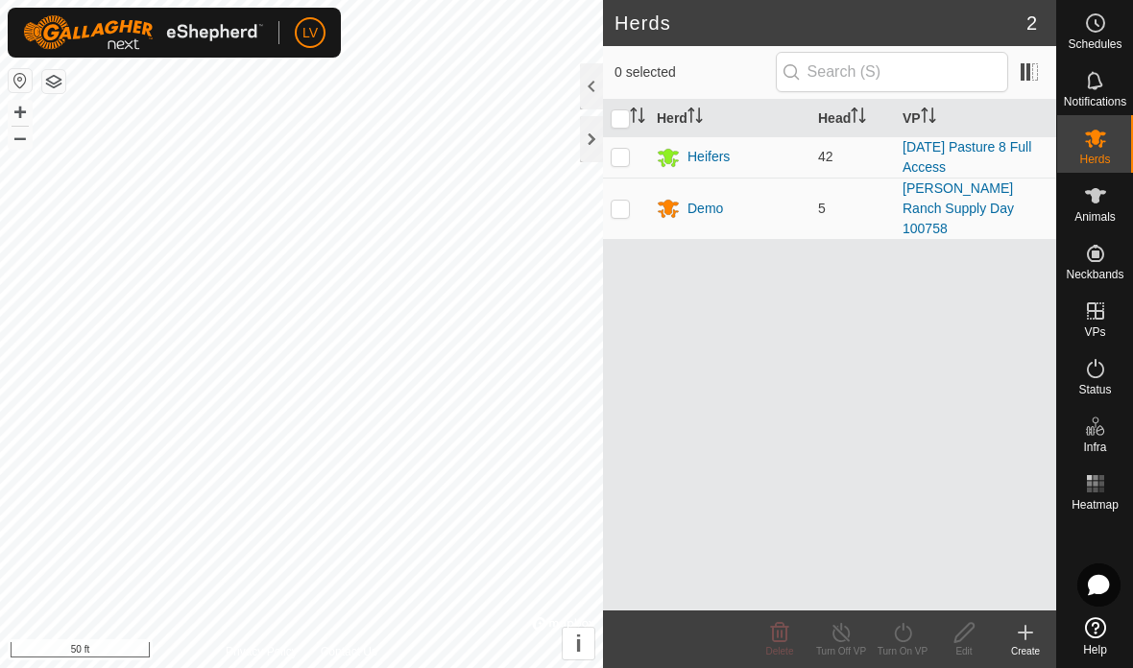
click at [626, 185] on td at bounding box center [626, 208] width 46 height 61
checkbox input "true"
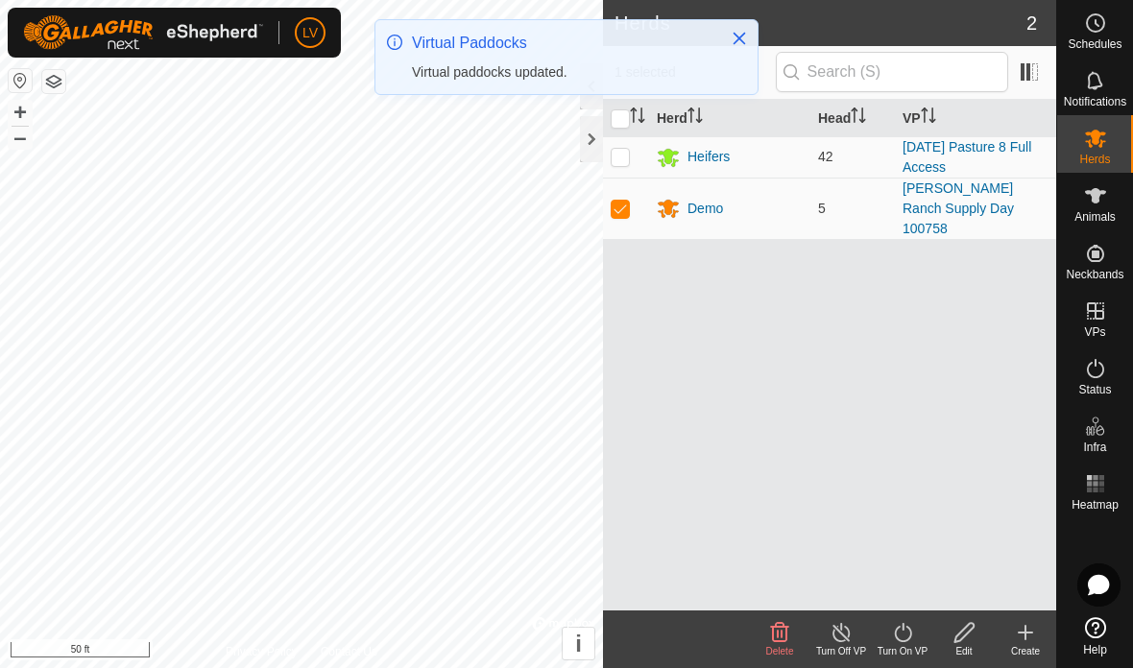
click at [691, 199] on div "Demo" at bounding box center [706, 209] width 36 height 20
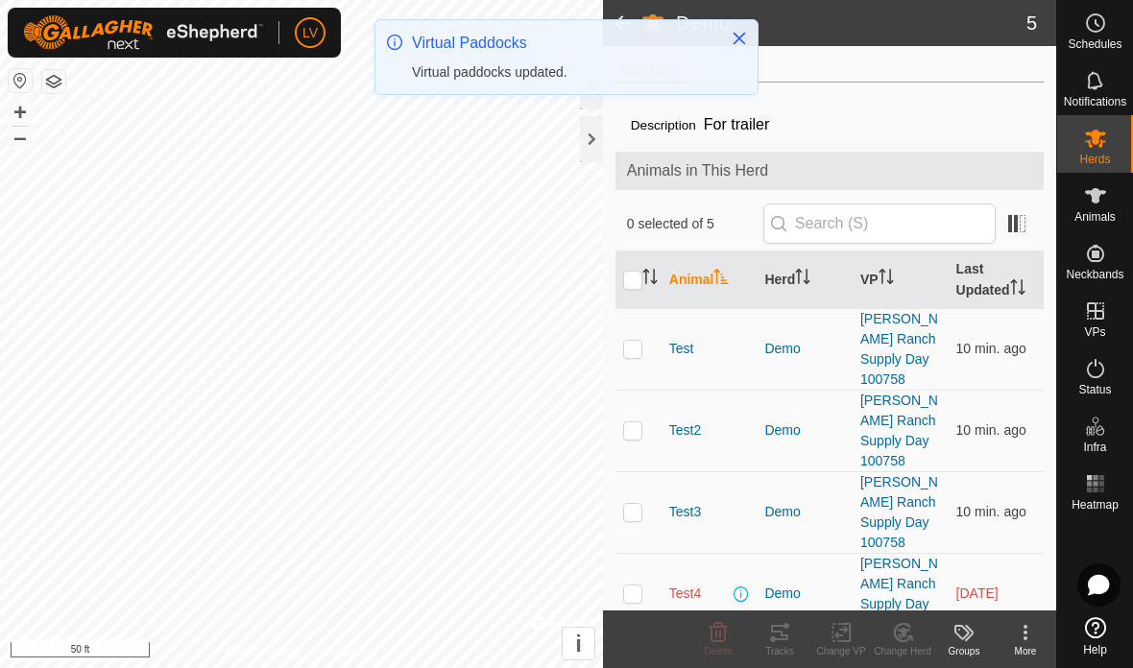
click at [633, 340] on td at bounding box center [639, 349] width 46 height 82
checkbox input "true"
click at [633, 424] on p-checkbox at bounding box center [632, 430] width 19 height 15
checkbox input "true"
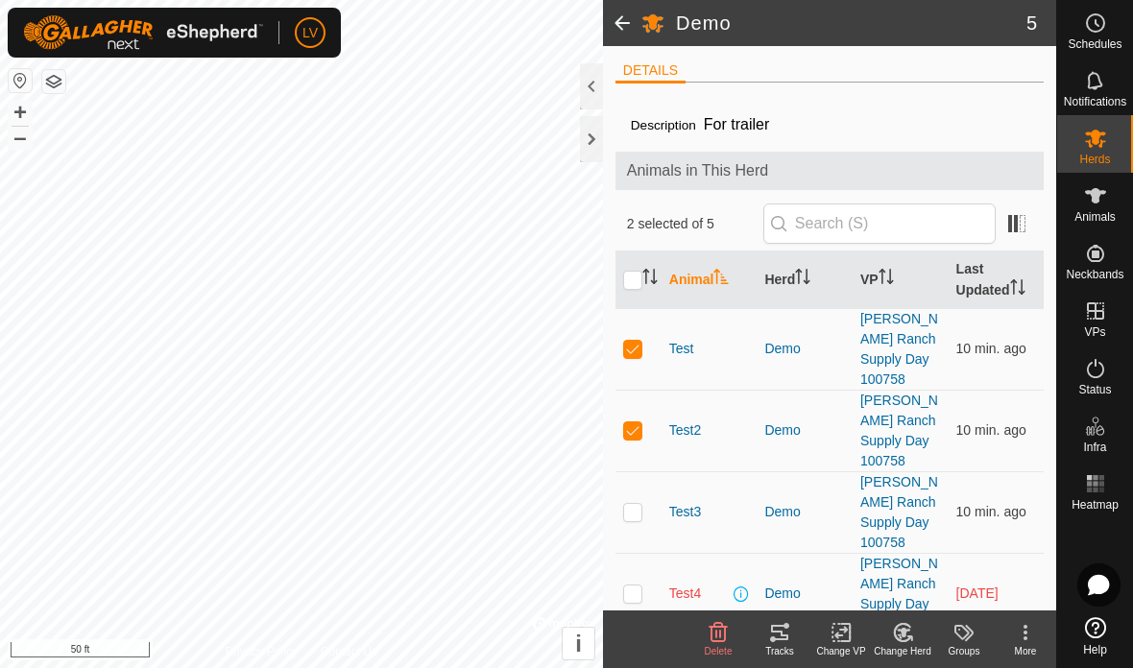
click at [787, 628] on icon at bounding box center [842, 632] width 24 height 23
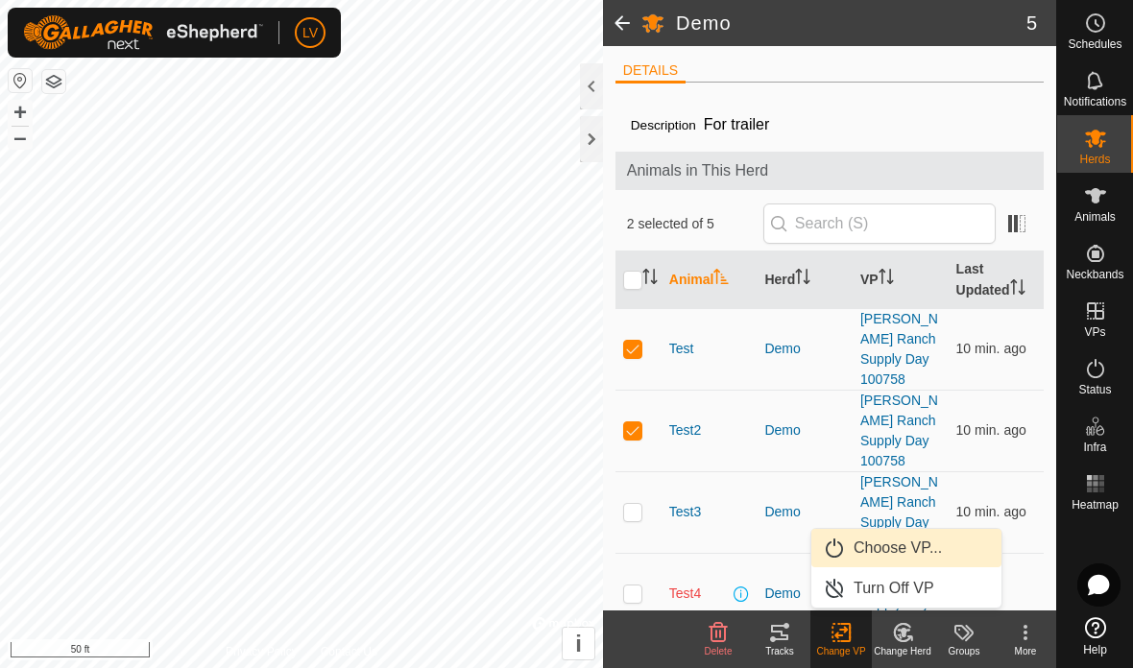
click at [787, 542] on span "Choose VP..." at bounding box center [898, 548] width 88 height 23
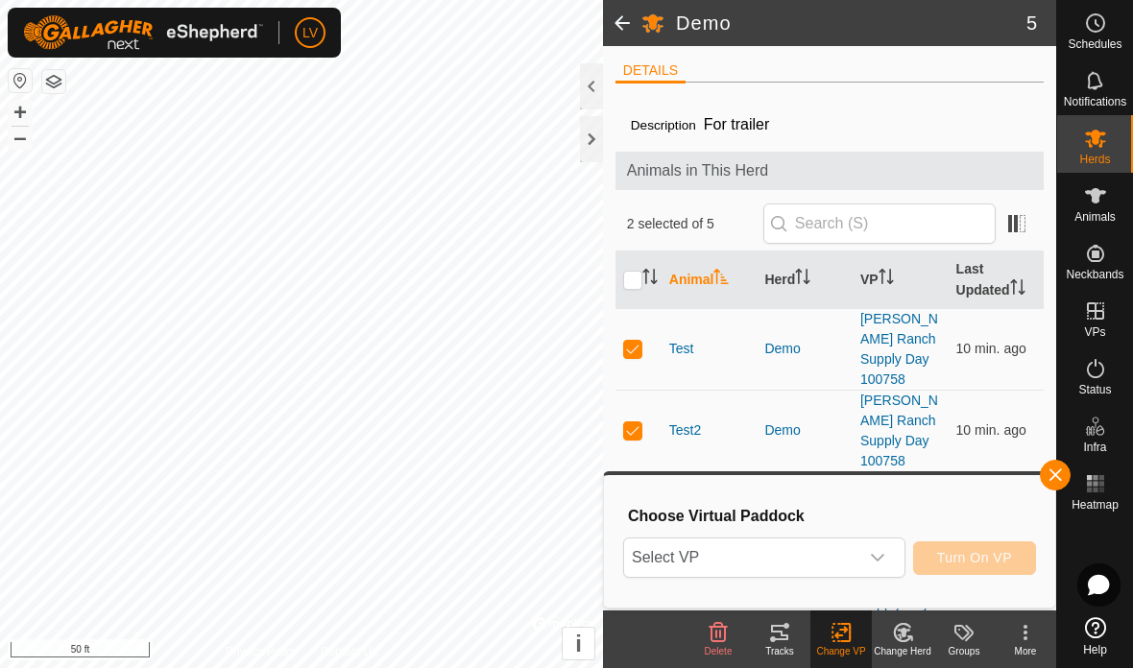
click at [787, 559] on icon "dropdown trigger" at bounding box center [877, 557] width 15 height 15
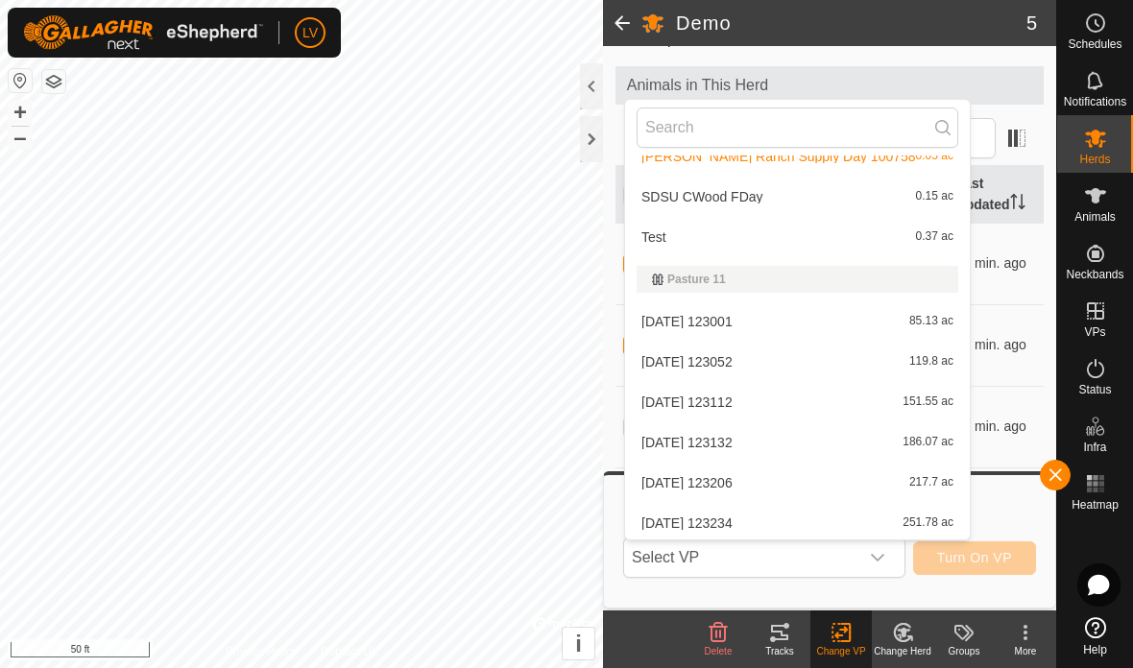
scroll to position [225, 0]
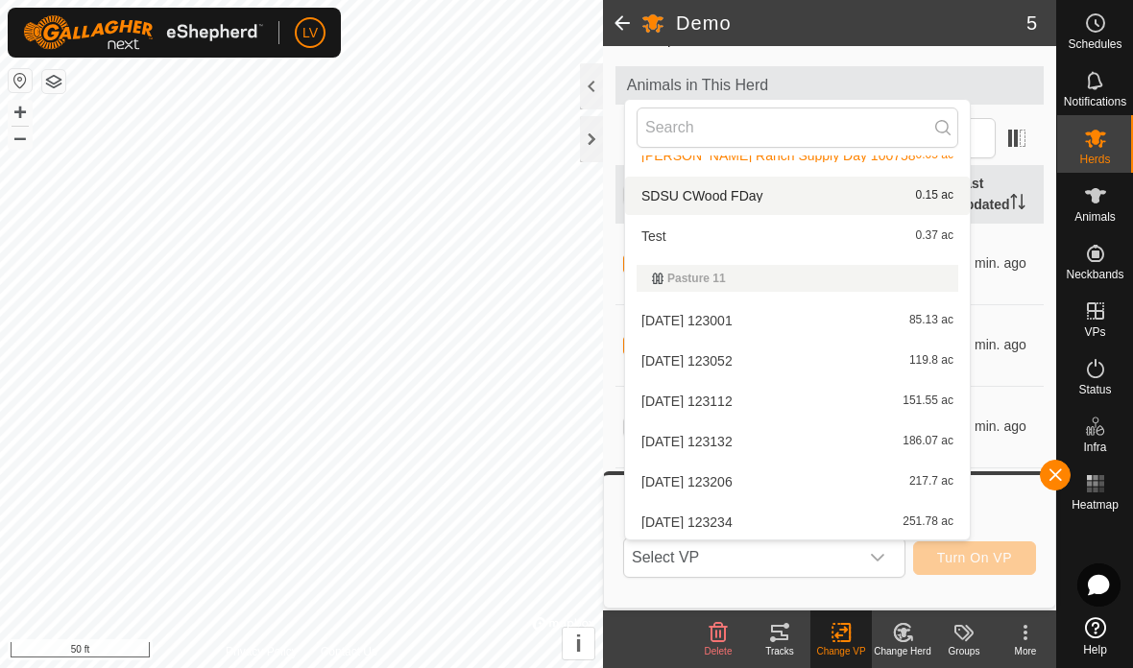
click at [787, 192] on div "SDSU CWood FDay 0.15 ac" at bounding box center [798, 195] width 322 height 23
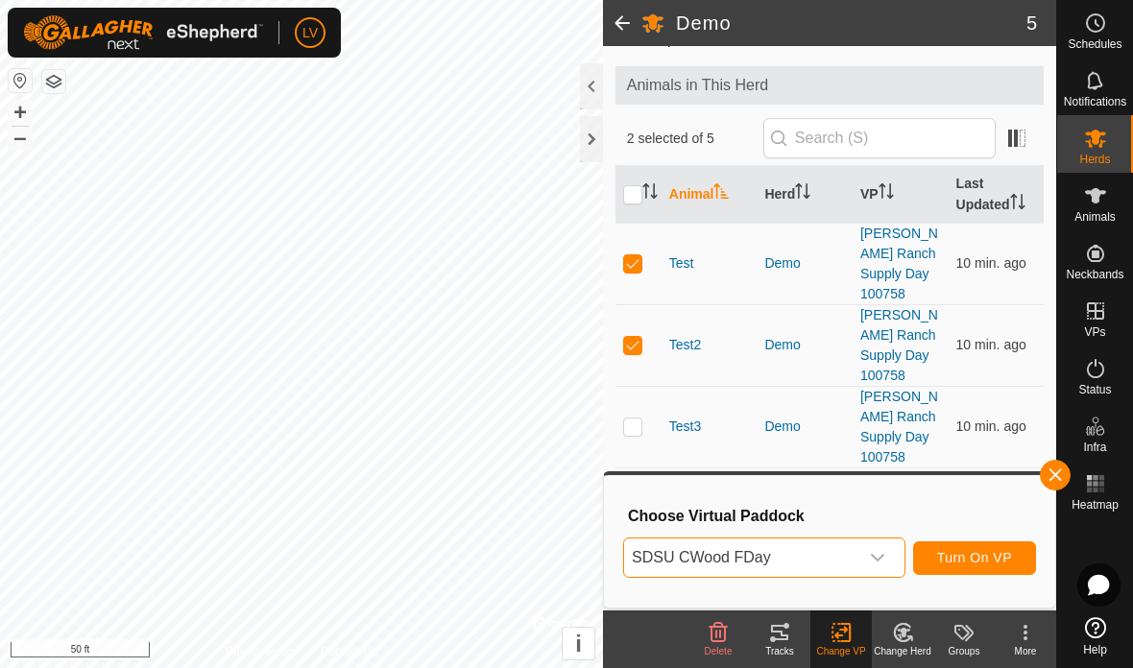
click at [787, 554] on span "Turn On VP" at bounding box center [974, 557] width 75 height 15
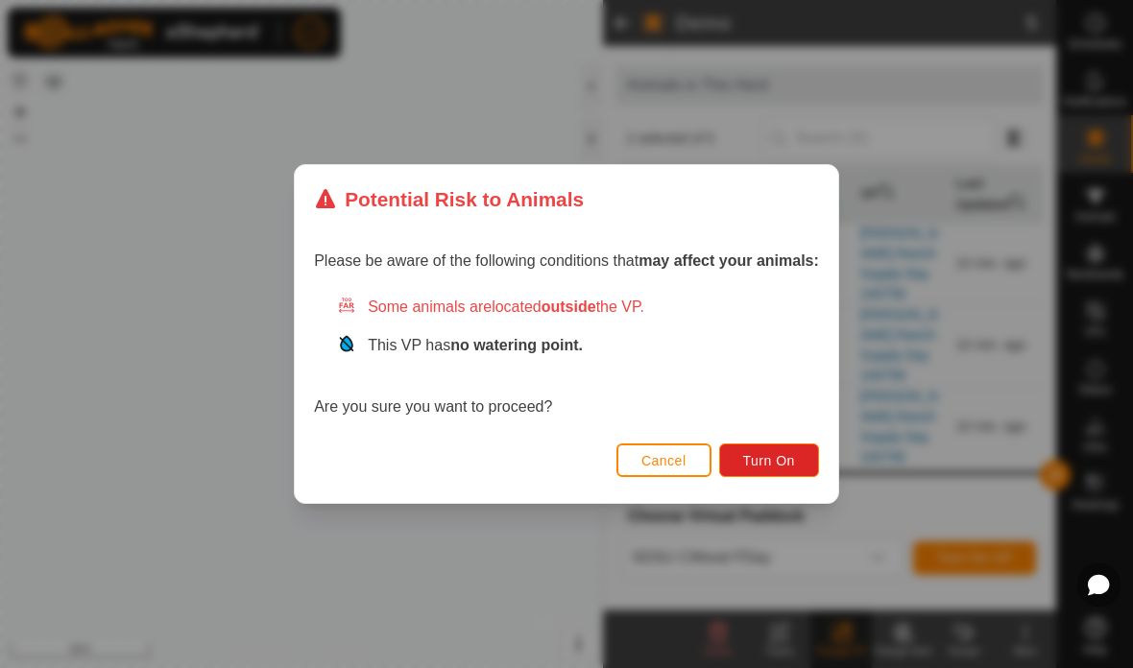
click at [773, 454] on span "Turn On" at bounding box center [769, 460] width 52 height 15
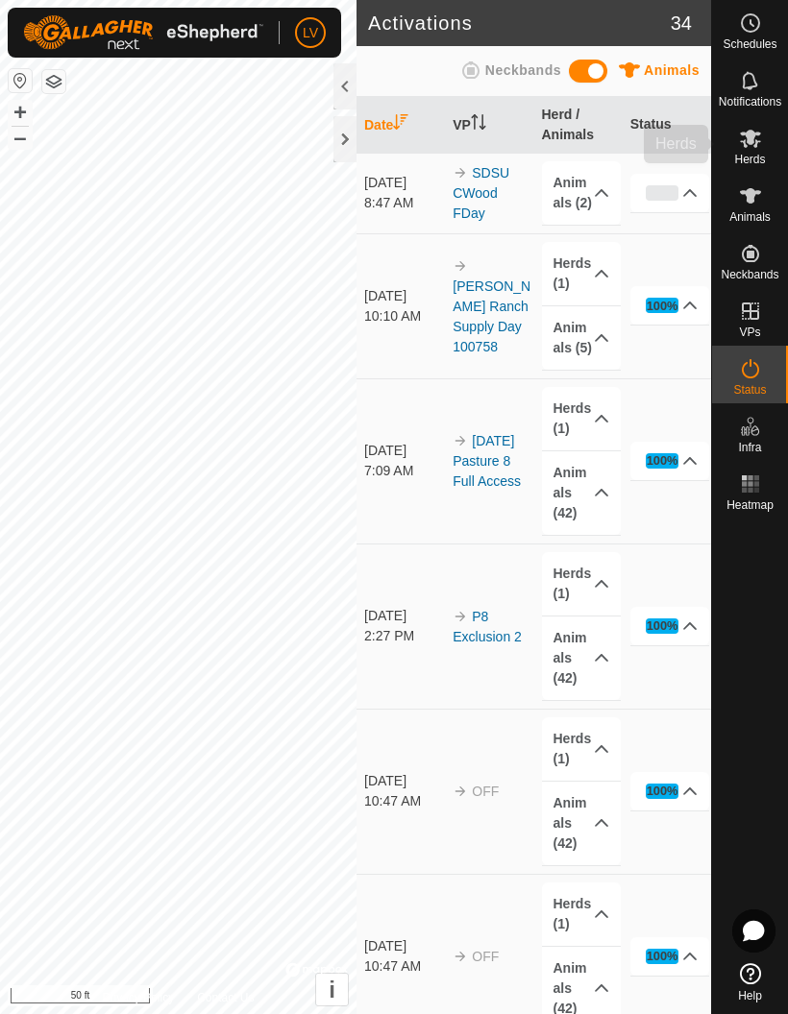
click at [747, 144] on icon at bounding box center [750, 138] width 23 height 23
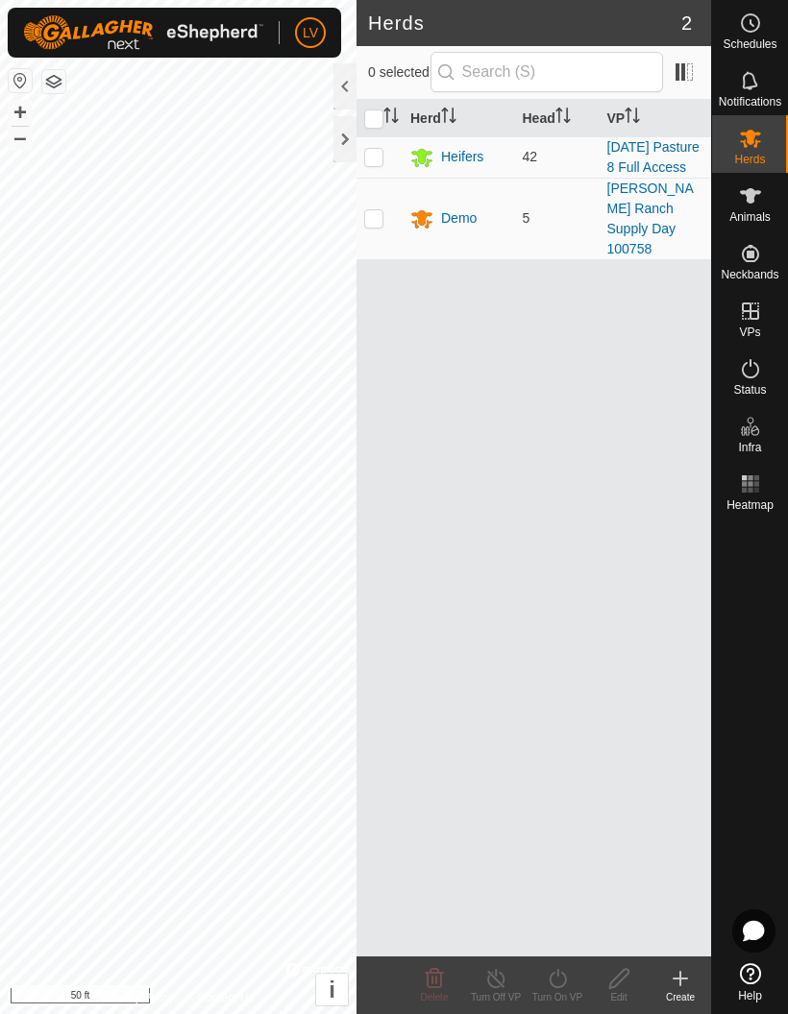
click at [460, 220] on div "Demo" at bounding box center [459, 218] width 36 height 20
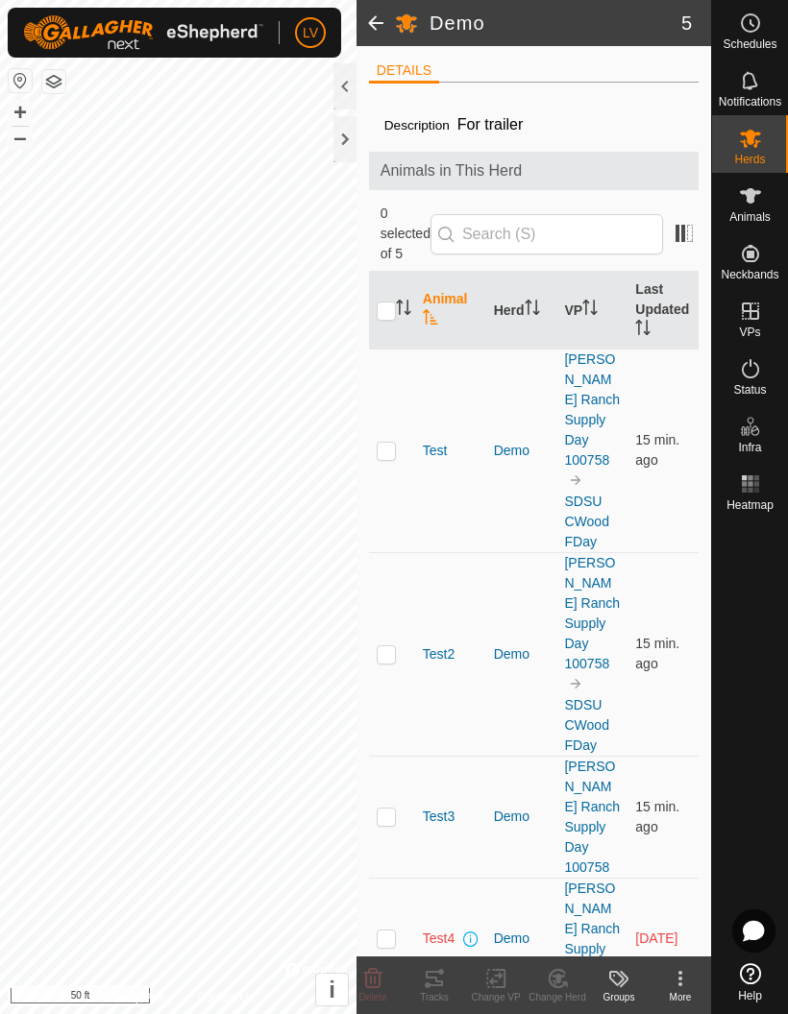
click at [385, 302] on input "checkbox" at bounding box center [385, 311] width 19 height 19
checkbox input "true"
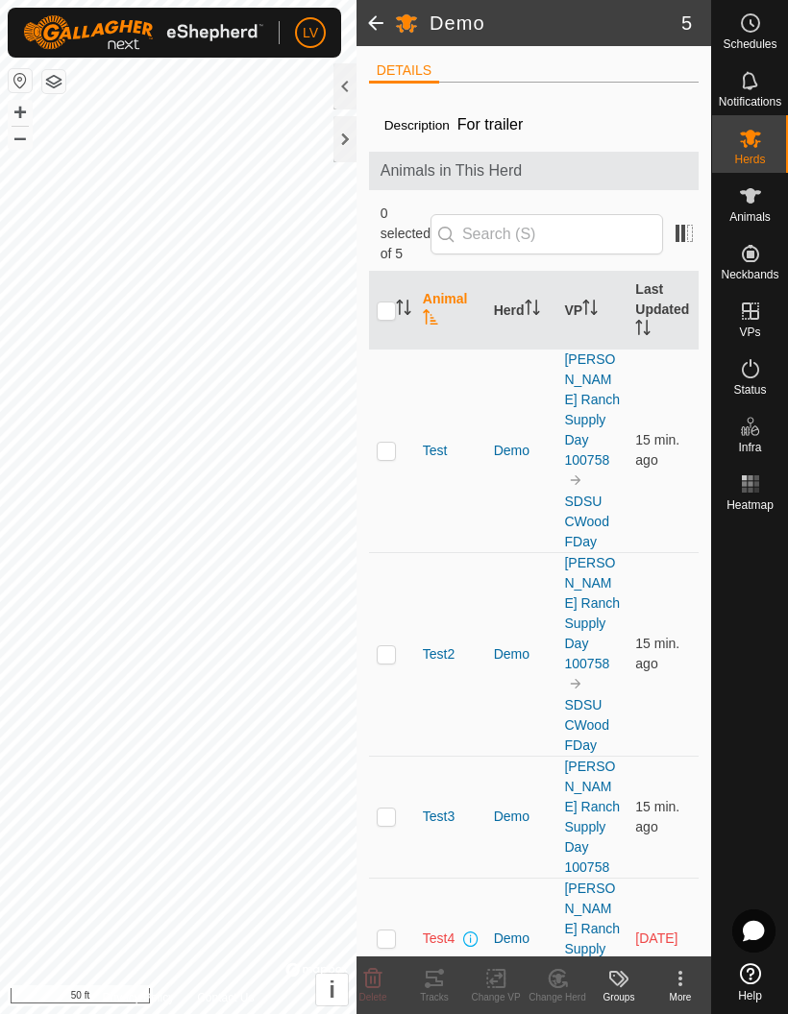
checkbox input "true"
click at [497, 970] on icon at bounding box center [500, 978] width 9 height 17
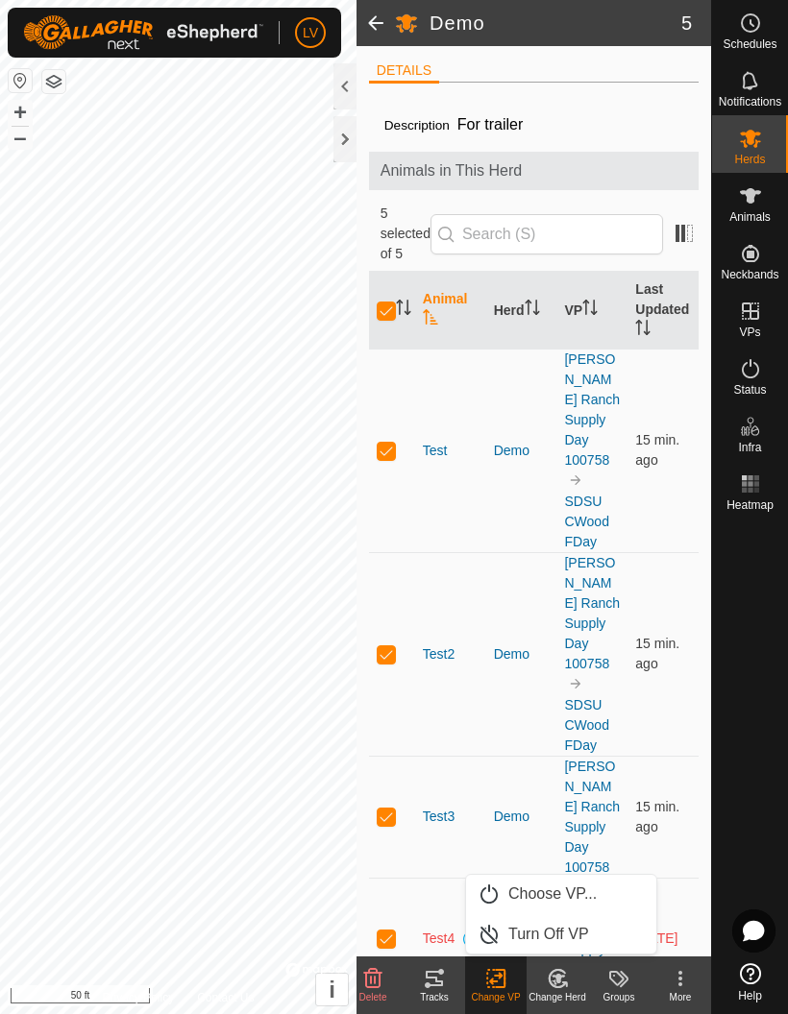
click at [576, 889] on span "Choose VP..." at bounding box center [552, 894] width 88 height 23
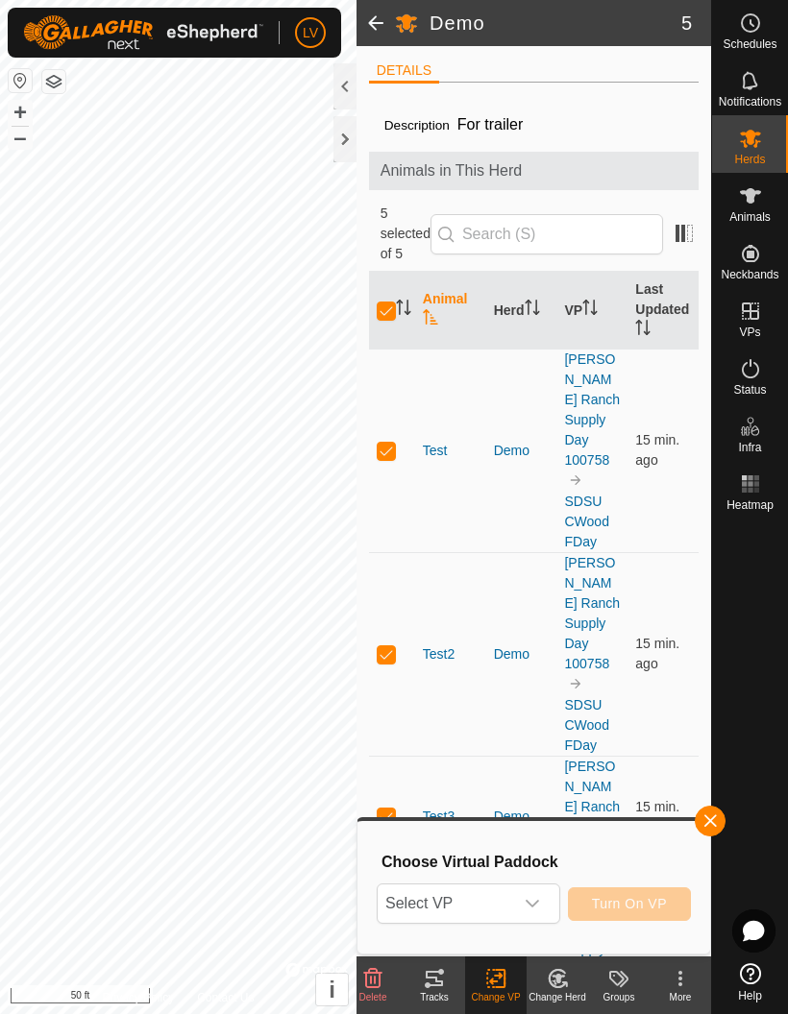
click at [529, 892] on div "dropdown trigger" at bounding box center [532, 904] width 38 height 38
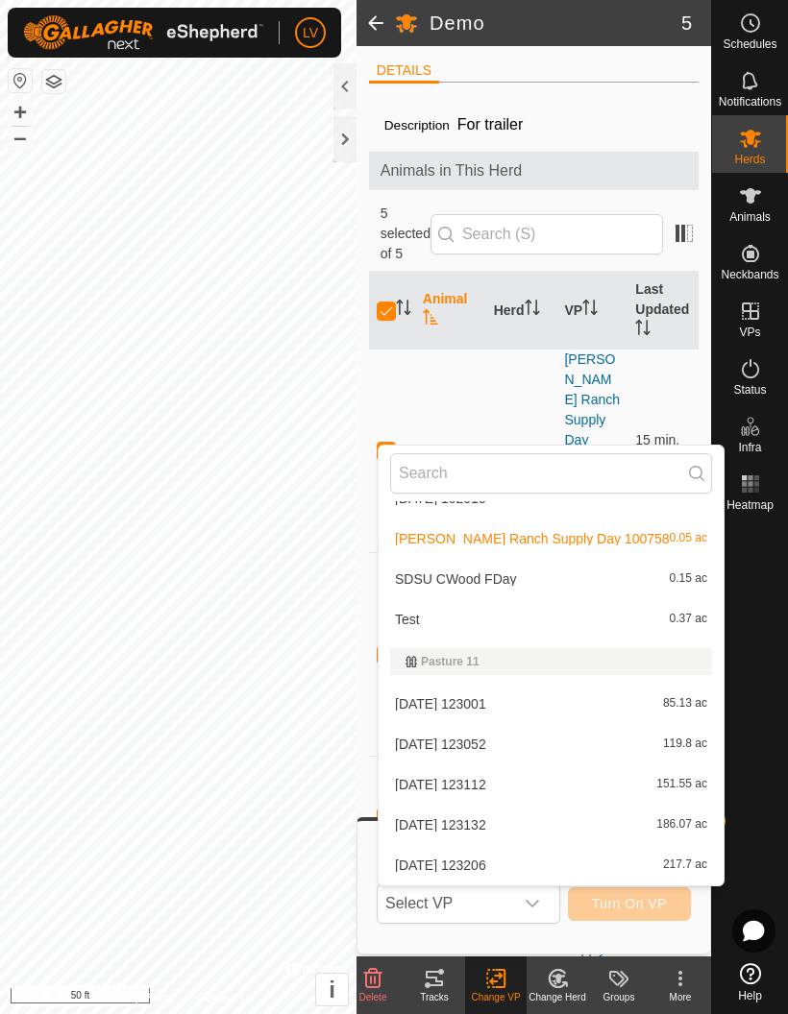
scroll to position [171, 0]
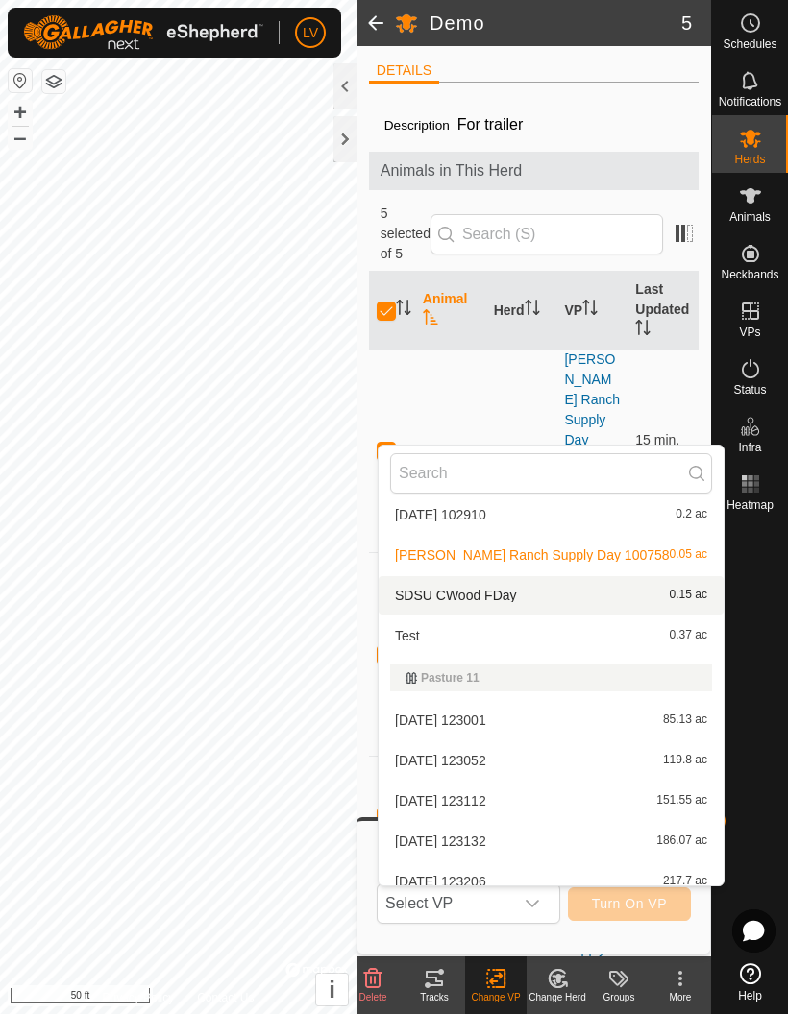
click at [534, 593] on div "SDSU CWood FDay 0.15 ac" at bounding box center [551, 595] width 322 height 23
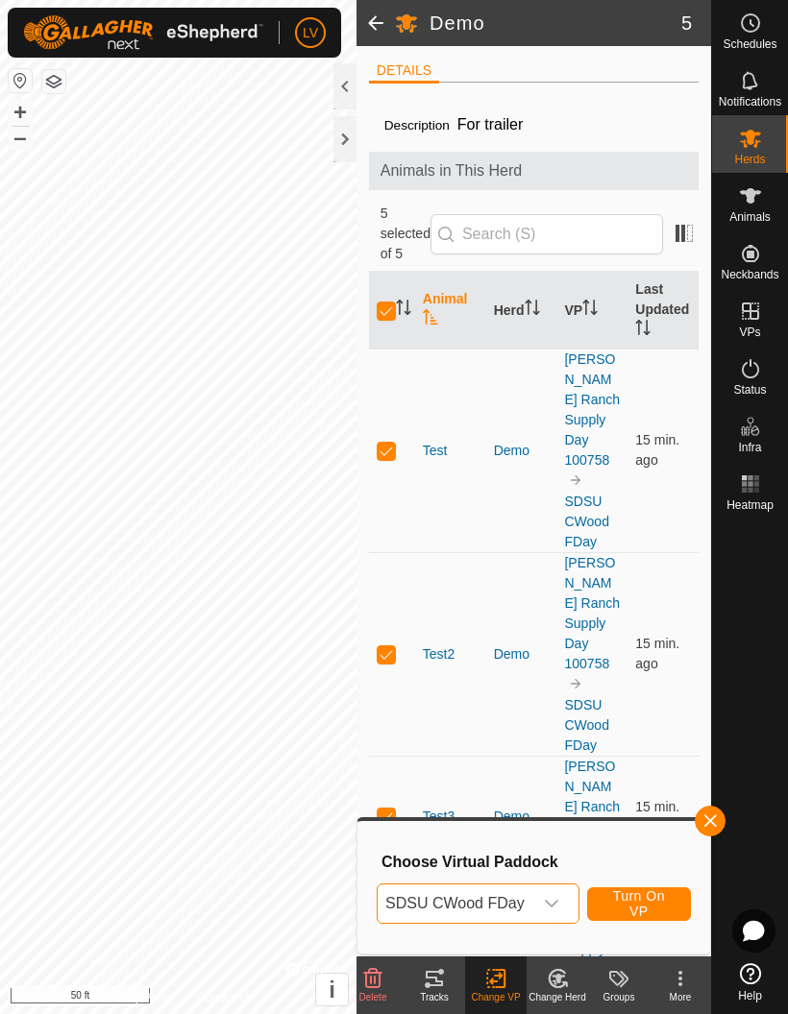
click at [645, 903] on span "Turn On VP" at bounding box center [639, 903] width 56 height 31
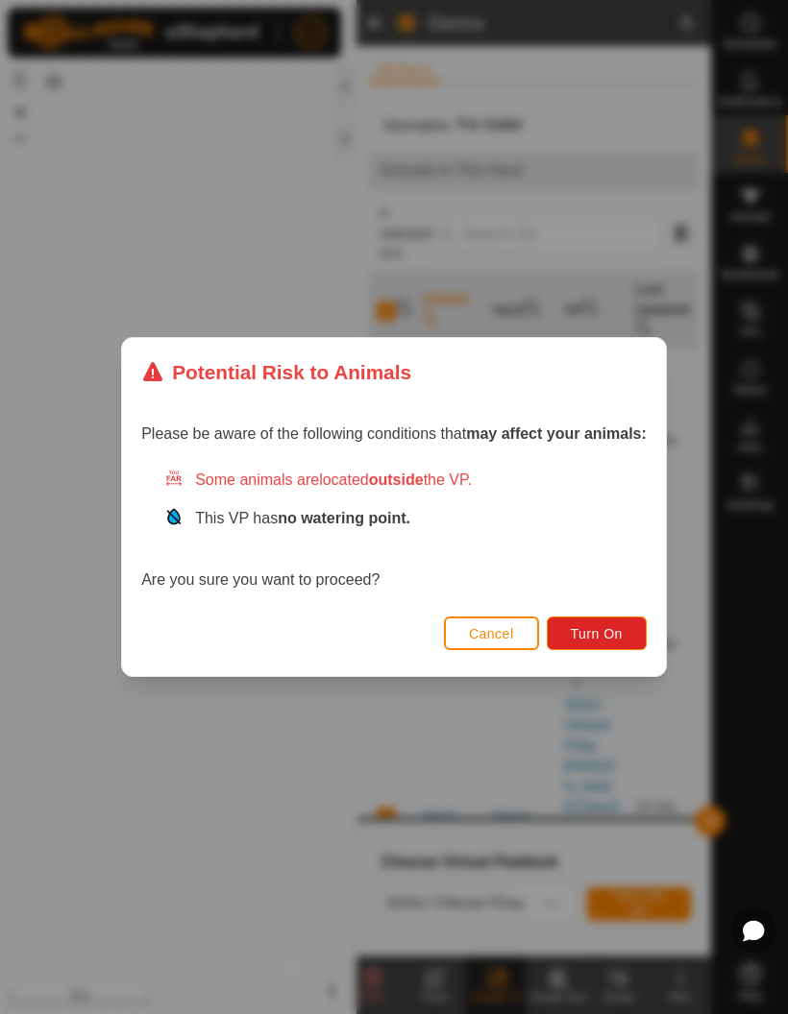
click at [613, 630] on span "Turn On" at bounding box center [596, 633] width 52 height 15
